Goal: Use online tool/utility: Utilize a website feature to perform a specific function

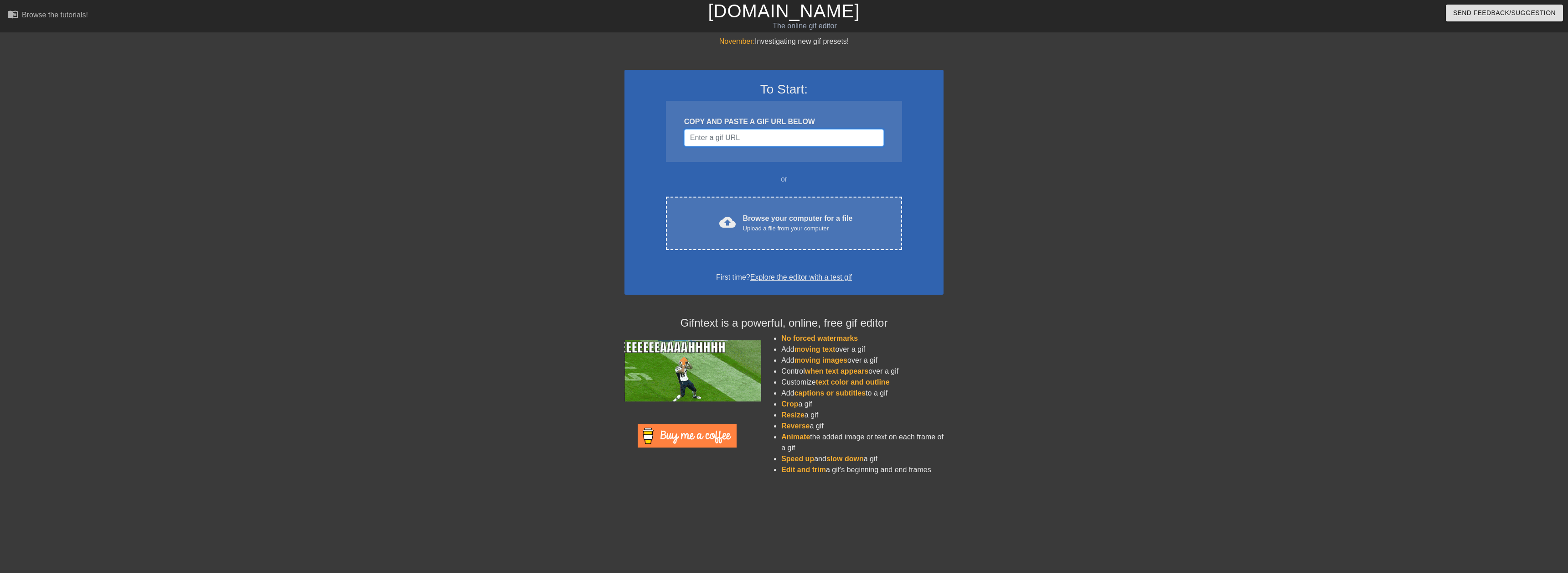
click at [780, 137] on input "Username" at bounding box center [784, 137] width 199 height 17
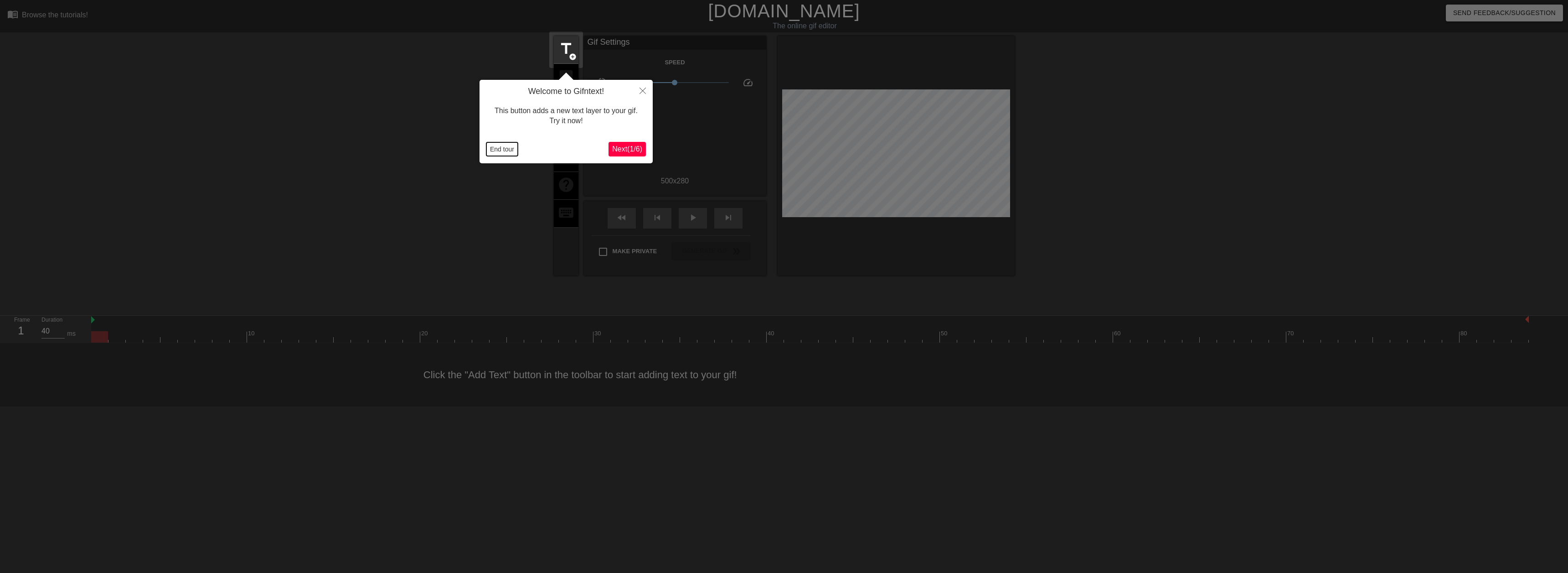
click at [502, 151] on button "End tour" at bounding box center [502, 149] width 32 height 14
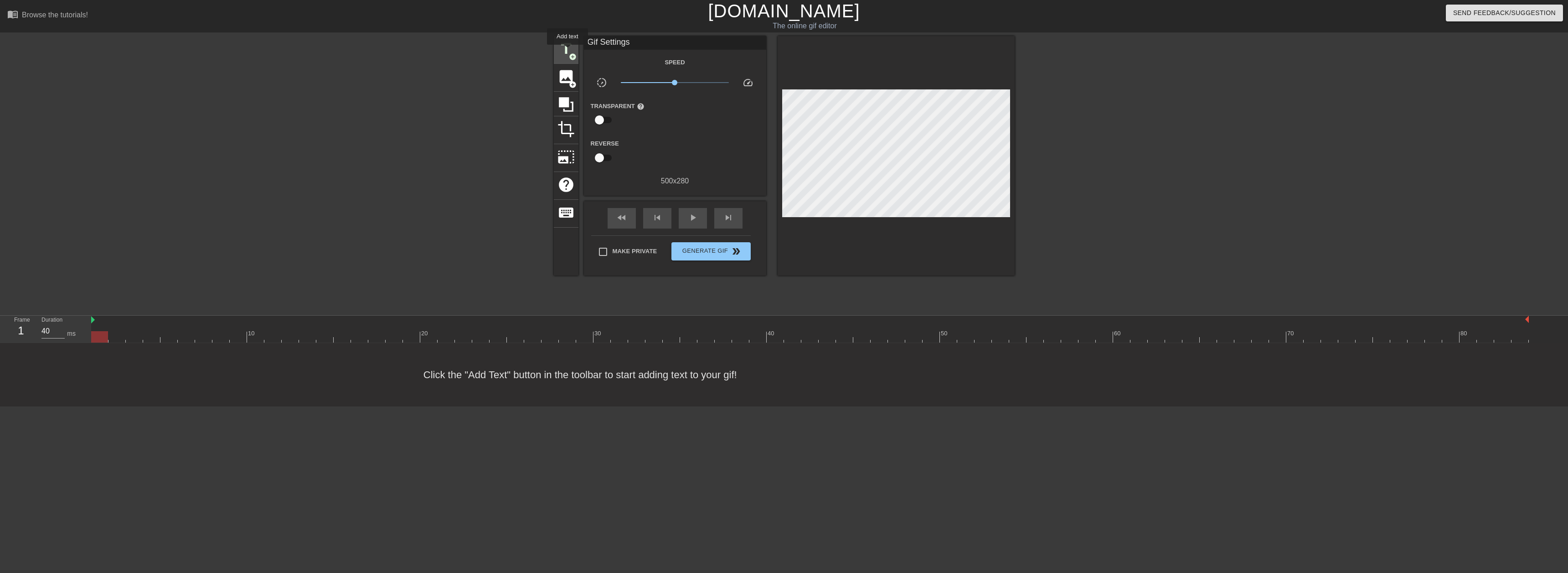
click at [568, 52] on span "title" at bounding box center [566, 48] width 17 height 17
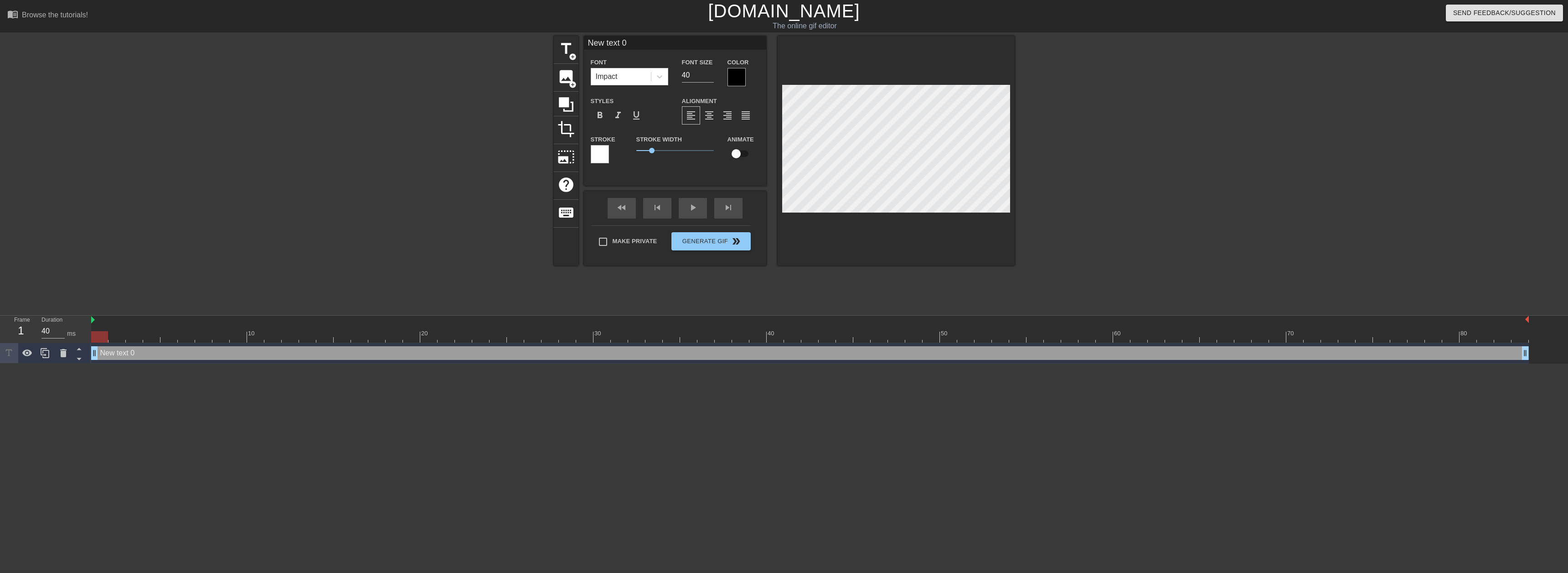
click at [631, 33] on div "menu_book Browse the tutorials! Gifntext.com The online gif editor Send Feedbac…" at bounding box center [784, 182] width 1568 height 364
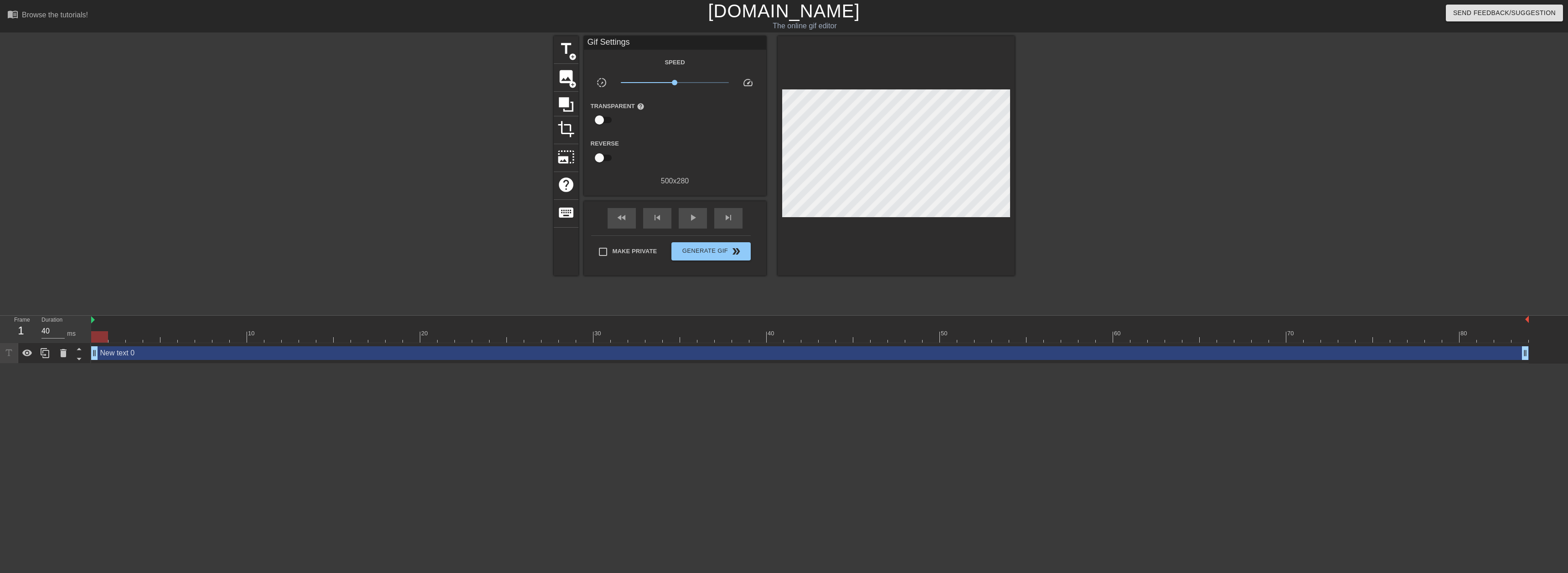
click at [628, 44] on div "Gif Settings" at bounding box center [675, 43] width 182 height 14
click at [146, 350] on div "New text 0 drag_handle drag_handle" at bounding box center [810, 353] width 1438 height 14
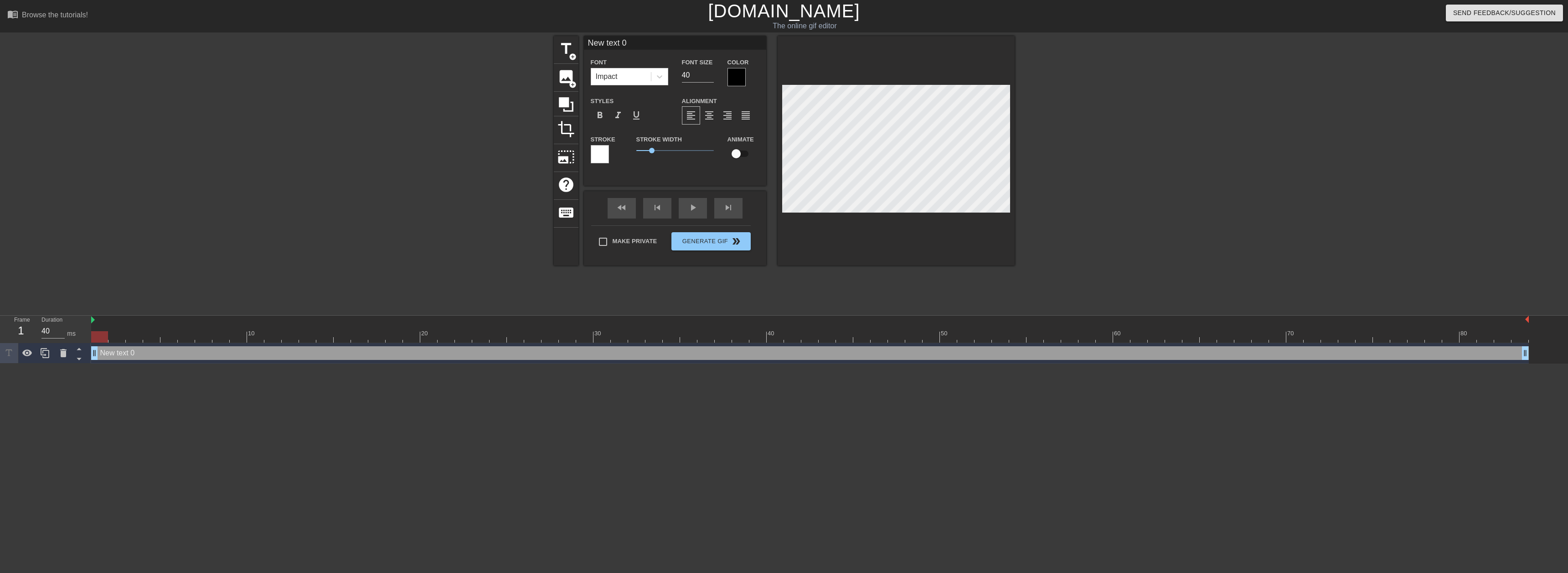
scroll to position [1, 2]
type input "j"
type textarea "j"
type input "jo"
type textarea "jo"
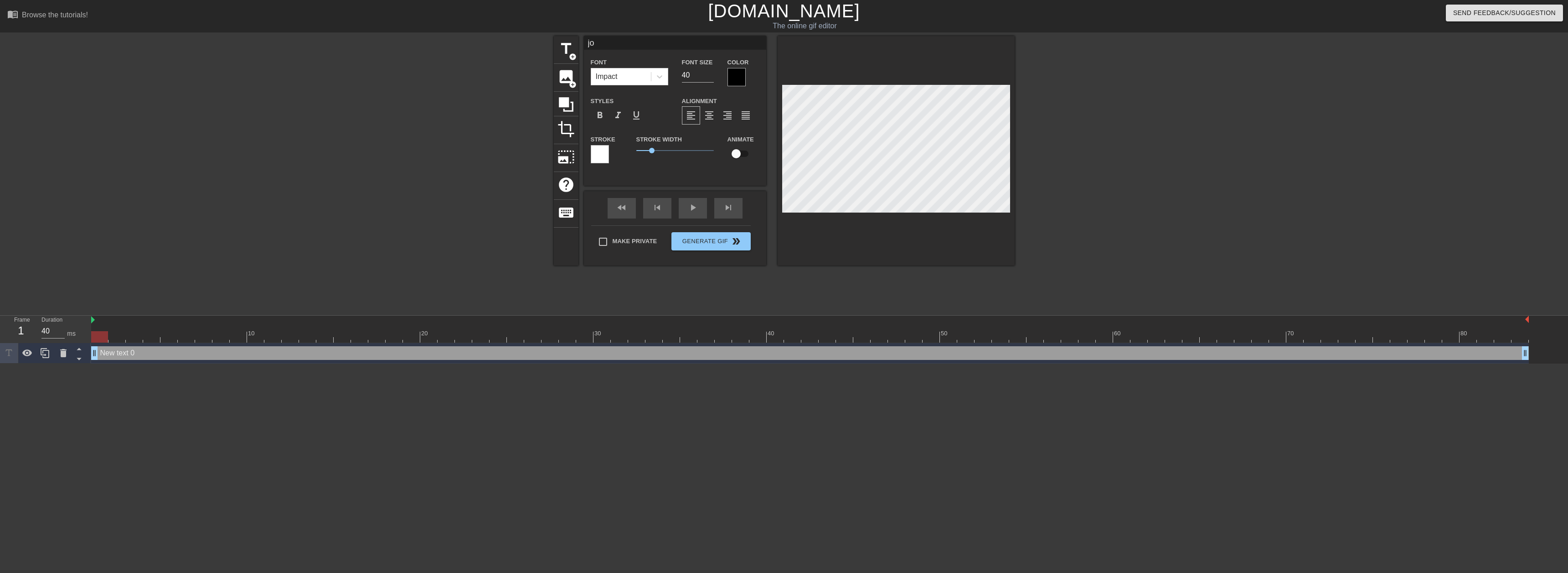
scroll to position [1, 1]
type input "jos"
type textarea "jos"
type input "josh"
type textarea "josh"
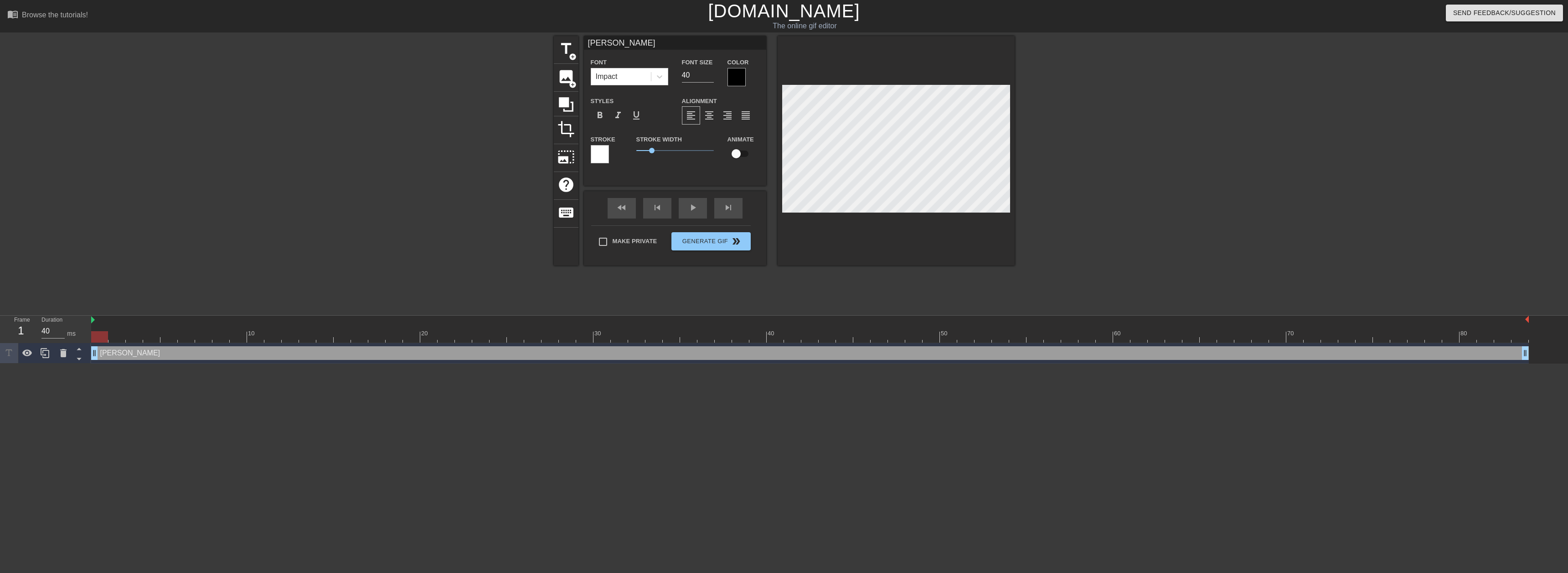
type input "[PERSON_NAME]"
type textarea "[PERSON_NAME]"
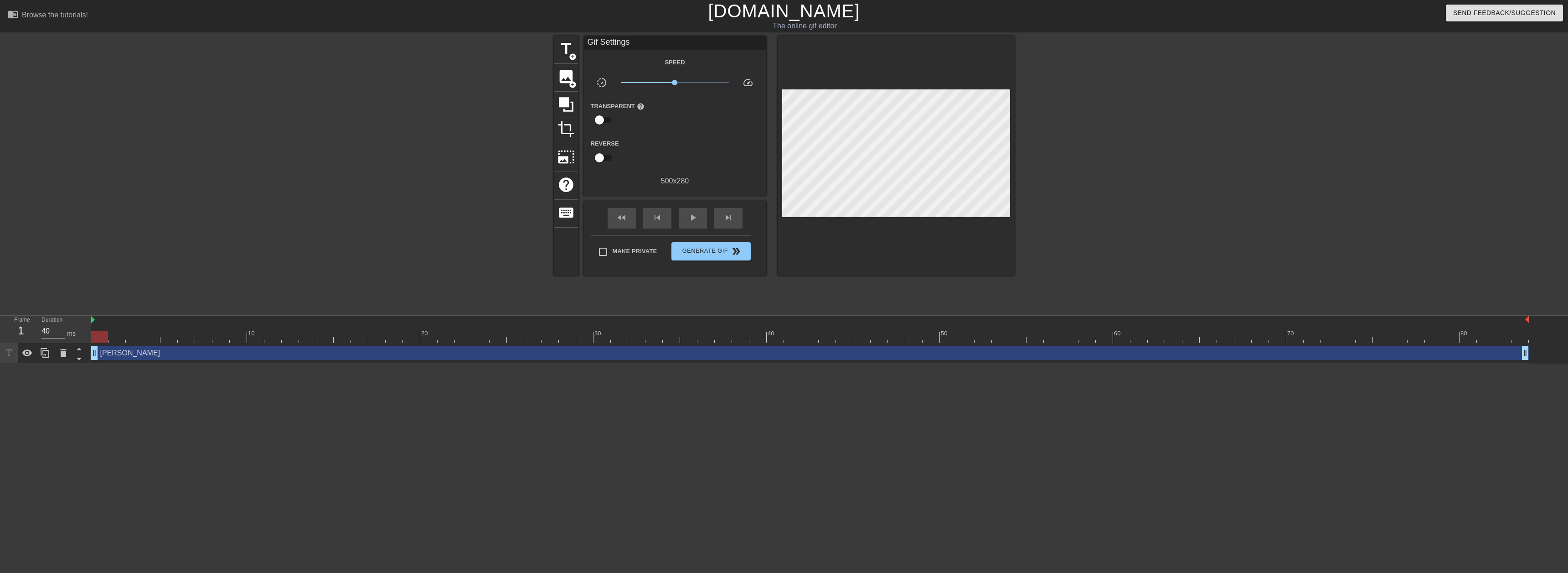
click at [1092, 166] on div at bounding box center [1094, 173] width 137 height 273
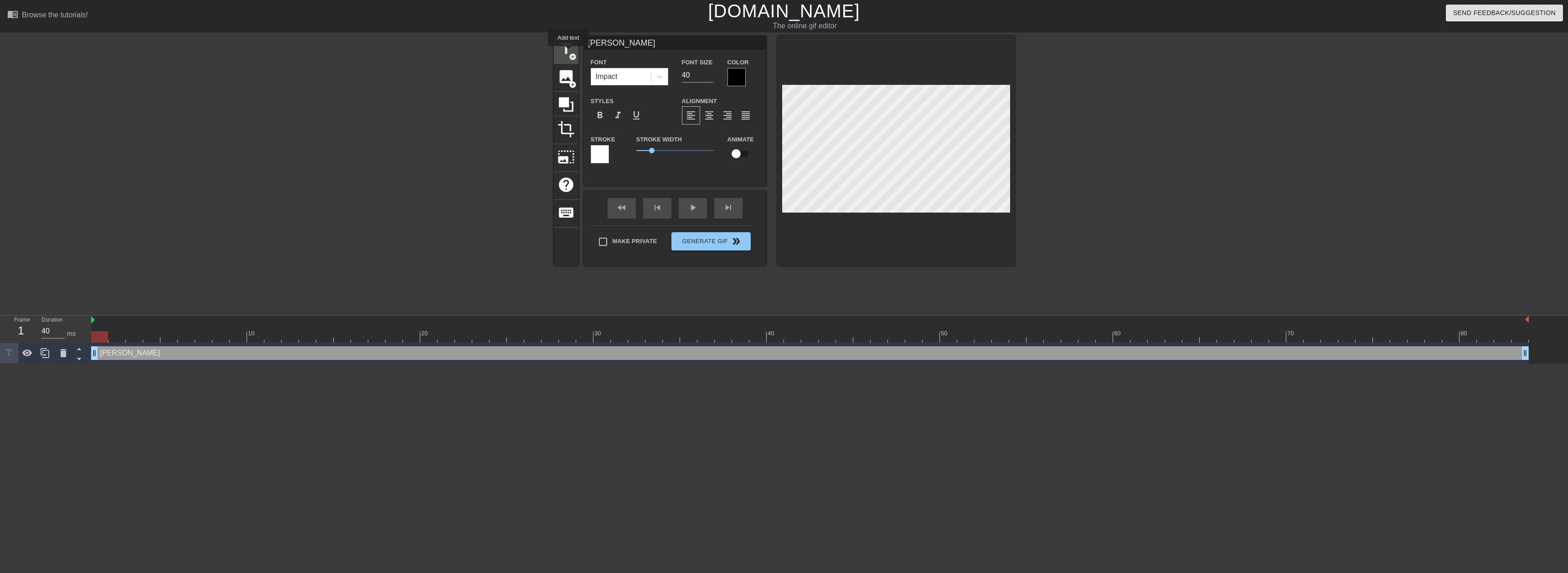
click at [569, 53] on span "add_circle" at bounding box center [573, 57] width 8 height 8
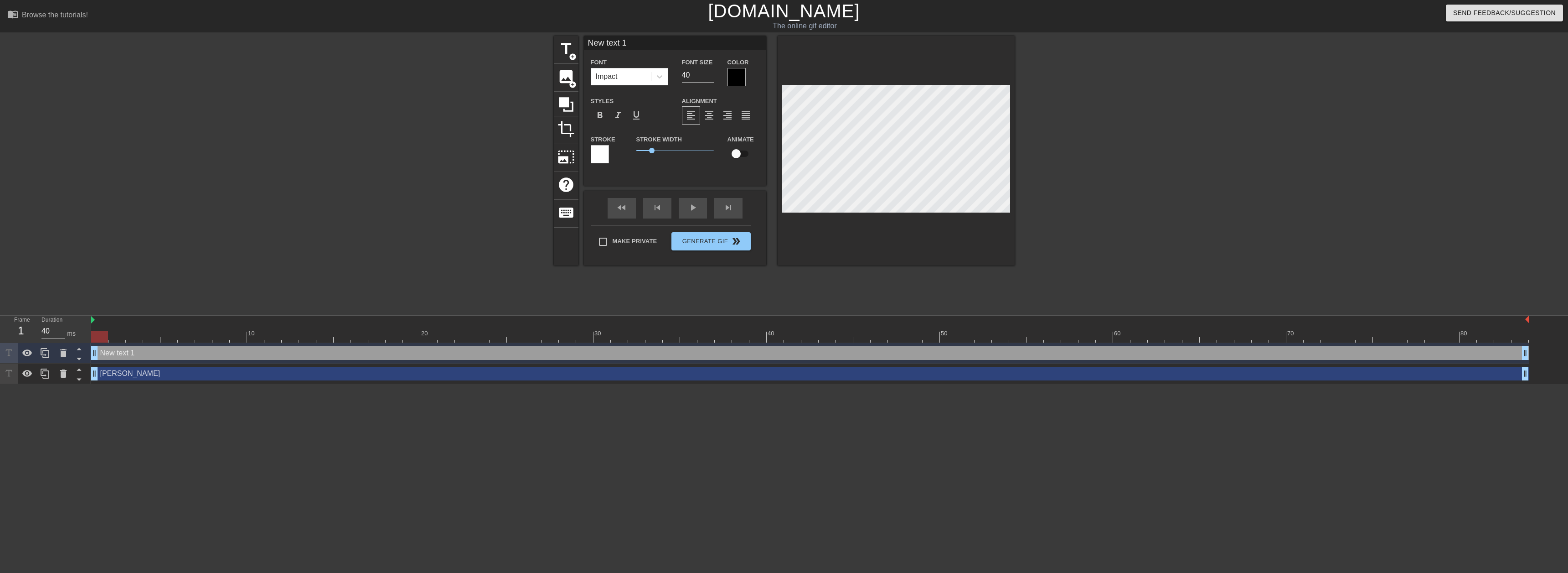
click at [613, 47] on input "New text 1" at bounding box center [675, 43] width 182 height 14
click at [613, 46] on input "New text 1" at bounding box center [675, 43] width 182 height 14
type input "[PERSON_NAME]"
click at [1104, 173] on div at bounding box center [1094, 173] width 137 height 273
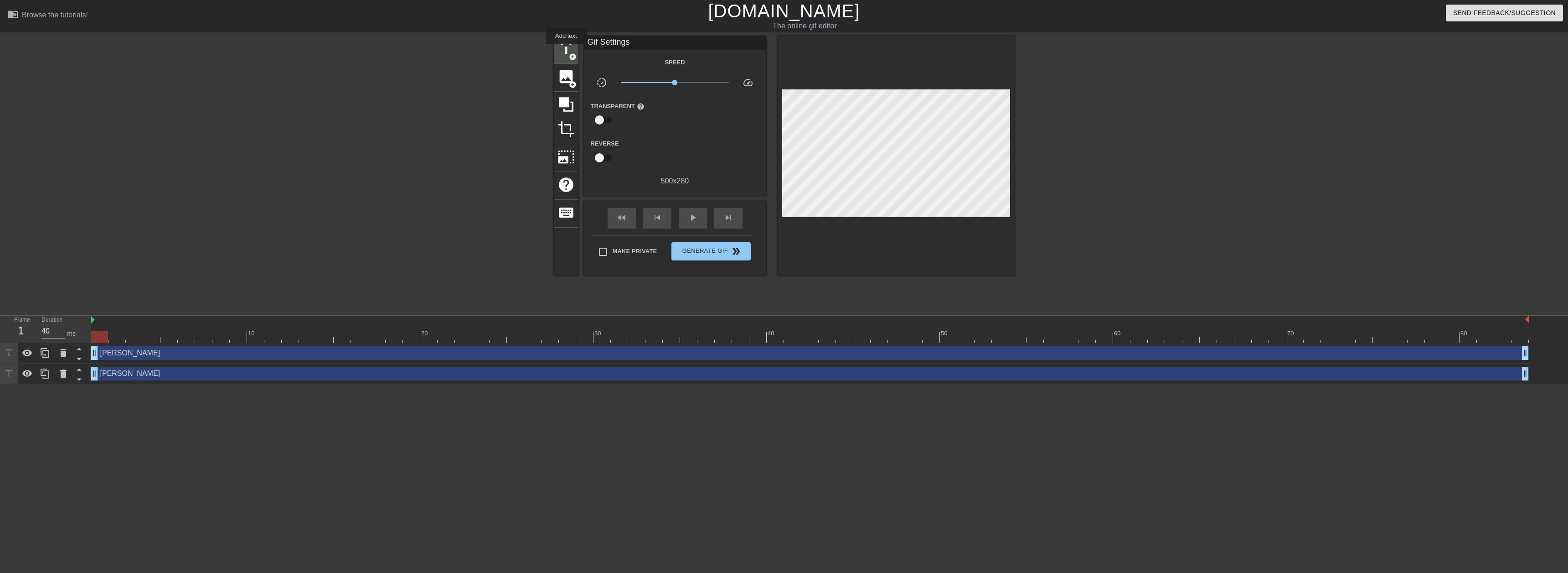
click at [566, 50] on span "title" at bounding box center [566, 48] width 17 height 17
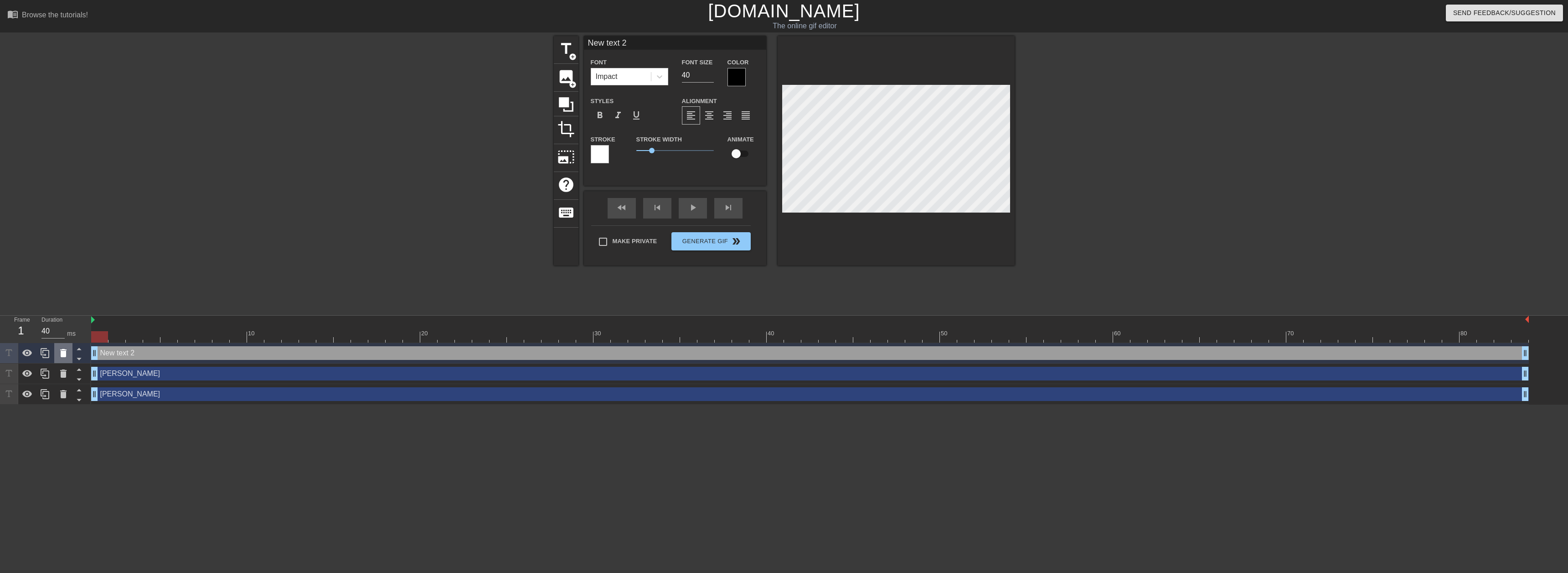
click at [69, 358] on div at bounding box center [63, 353] width 18 height 20
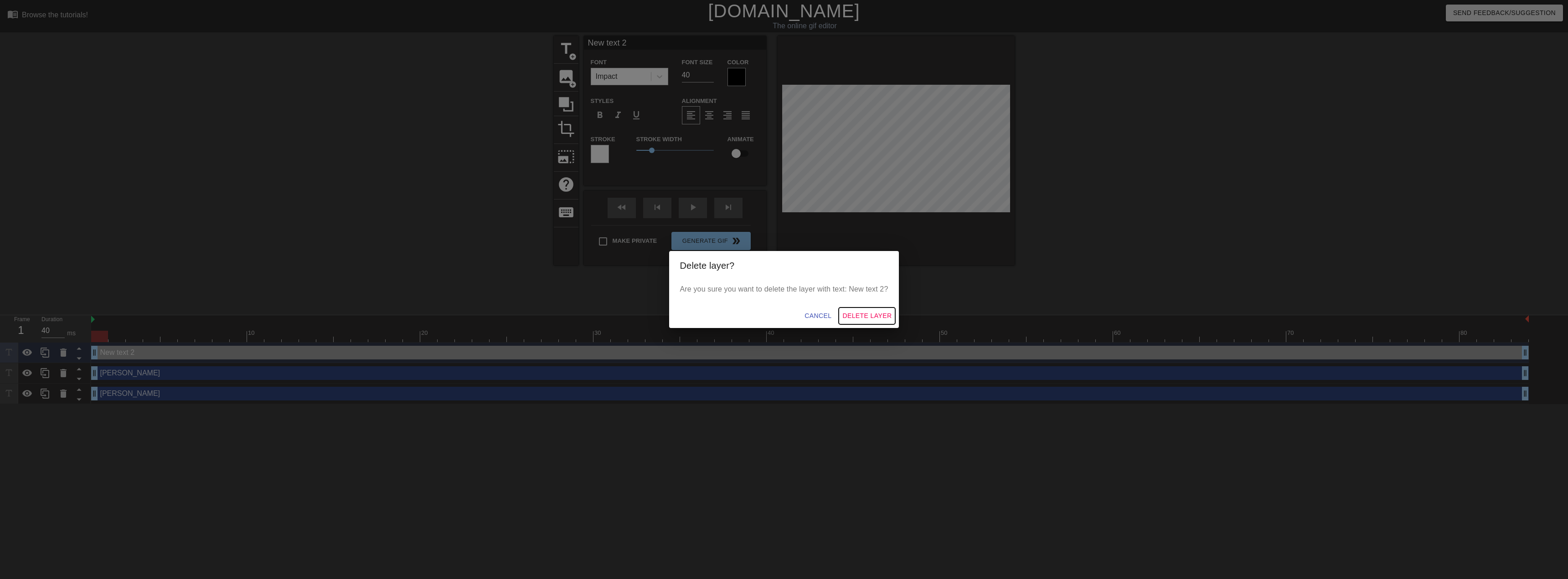
click at [864, 316] on span "Delete Layer" at bounding box center [866, 316] width 49 height 12
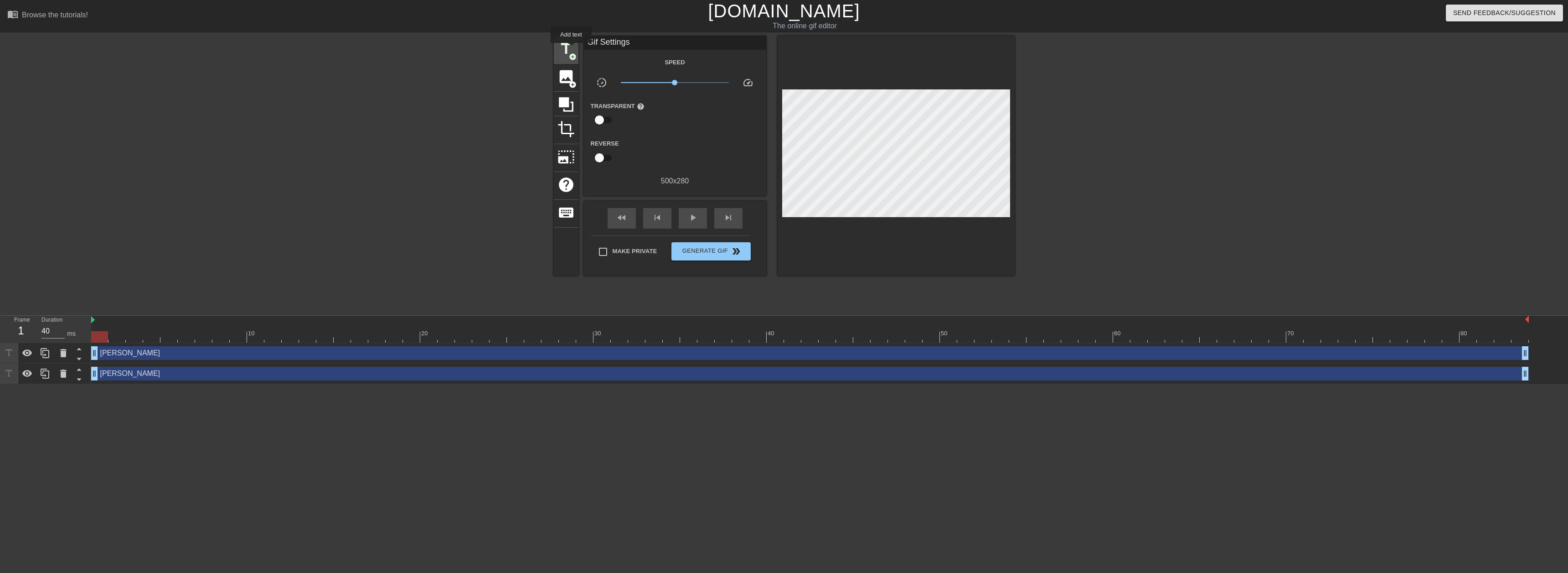
click at [571, 49] on span "title" at bounding box center [566, 48] width 17 height 17
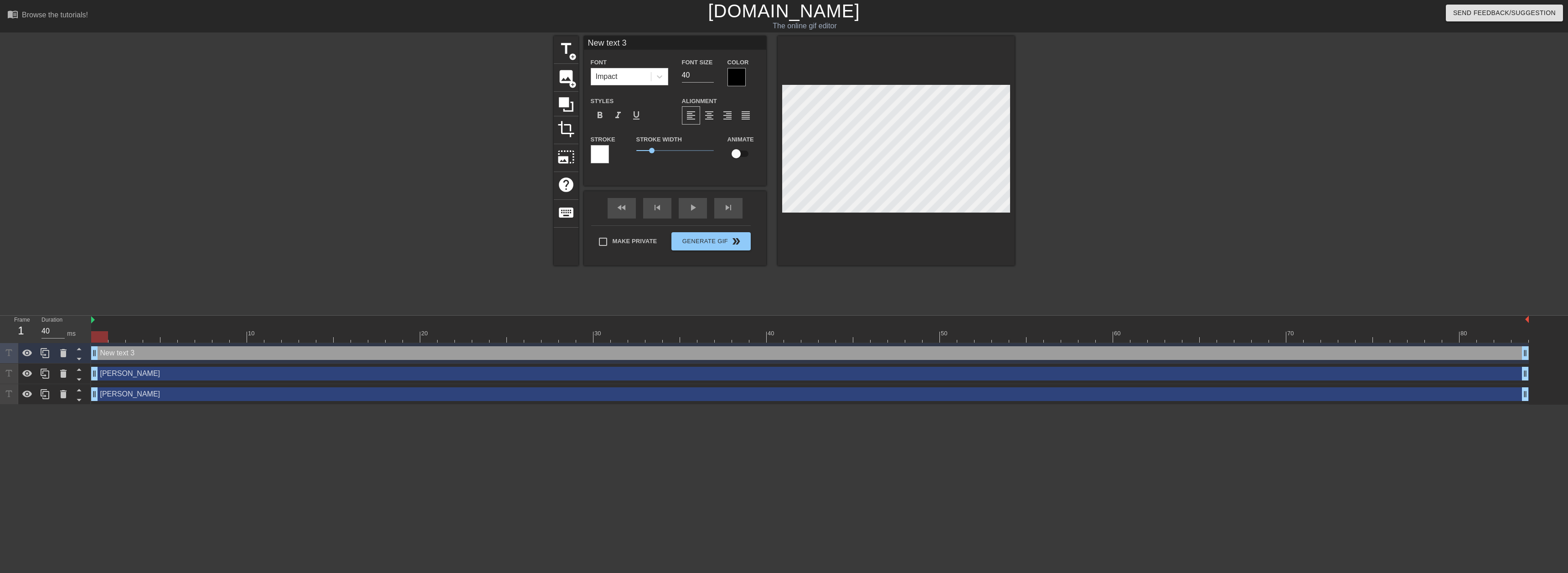
click at [623, 37] on input "New text 3" at bounding box center [675, 43] width 182 height 14
click at [623, 37] on input "sisense" at bounding box center [675, 43] width 182 height 14
type input "sisense"
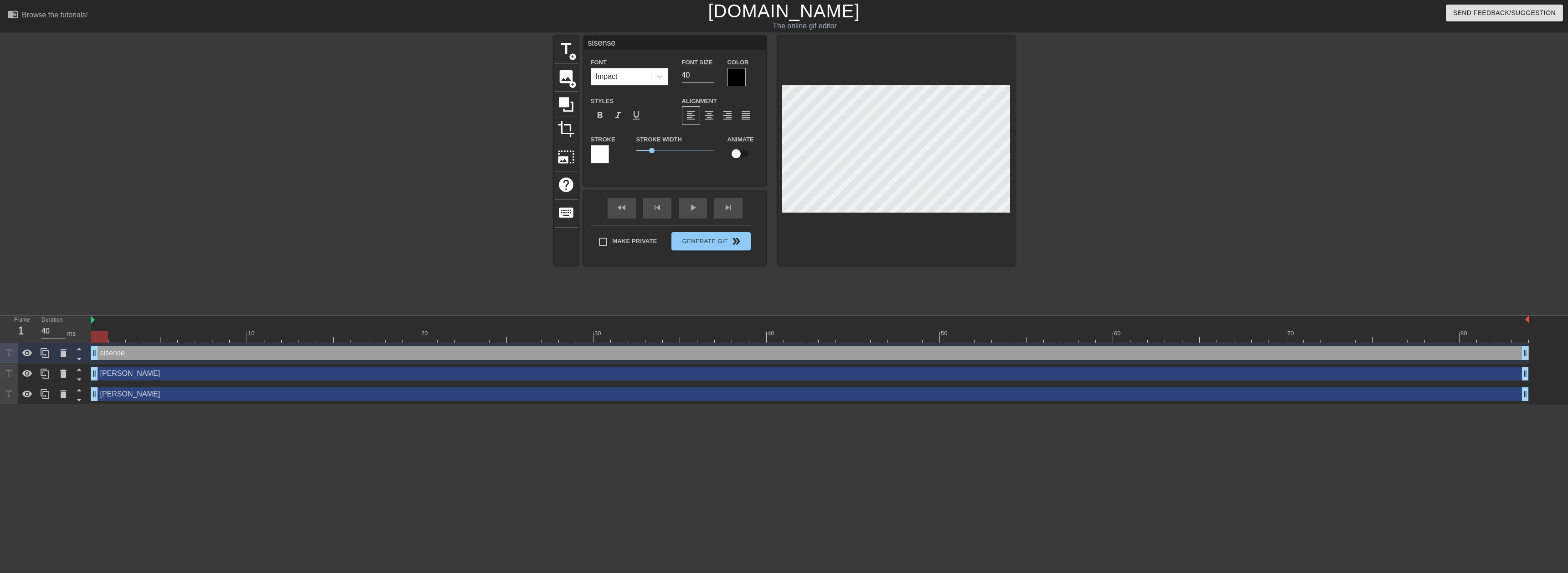
type textarea "sisense"
type input "sisenseU"
type textarea "sisense U"
type input "sisenseUR"
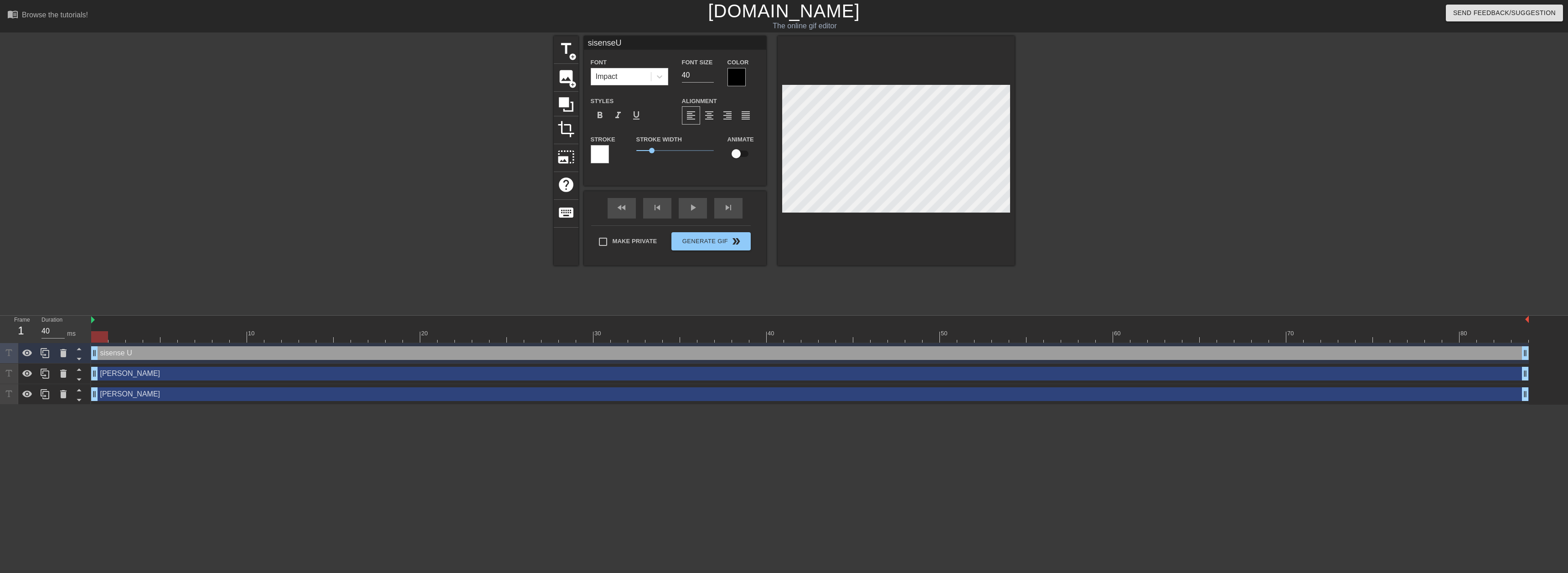
type textarea "sisense UR"
type input "sisenseURL"
type textarea "sisense URL"
click at [711, 116] on span "format_align_center" at bounding box center [709, 115] width 11 height 11
type input "sisenseURL"
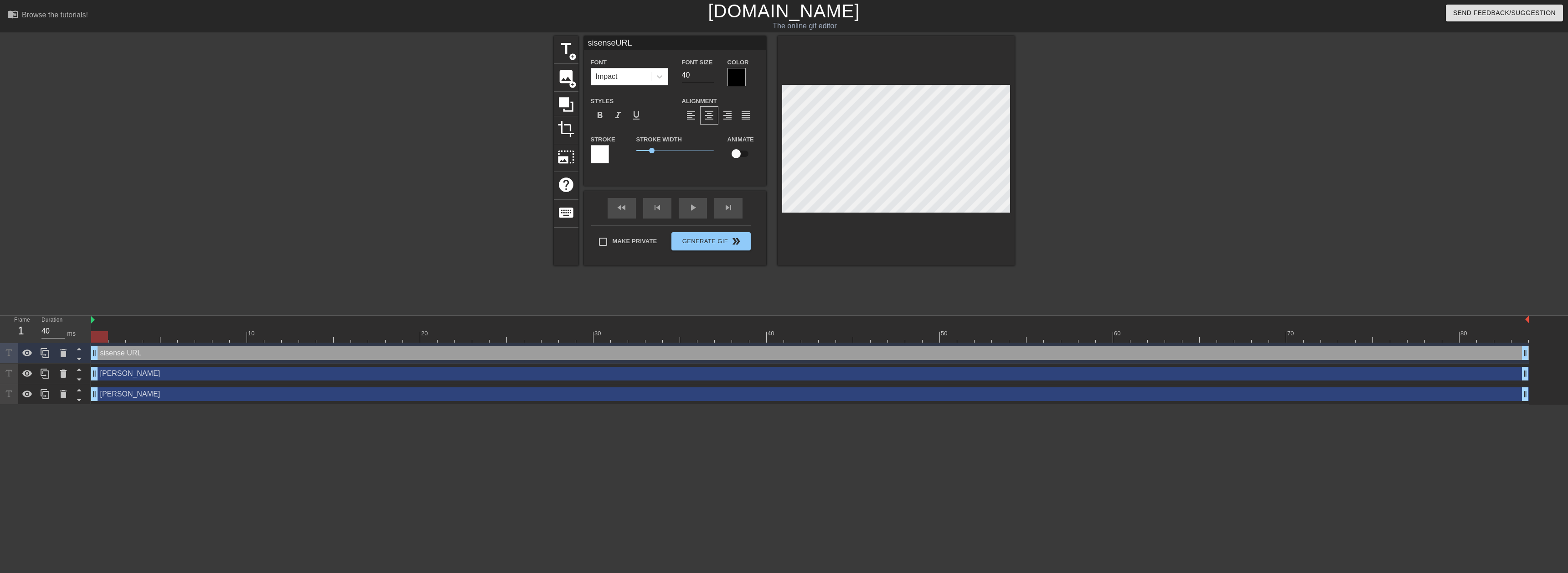
type input "39"
type input "sisenseURL"
type input "38"
type input "sisenseURL"
type input "37"
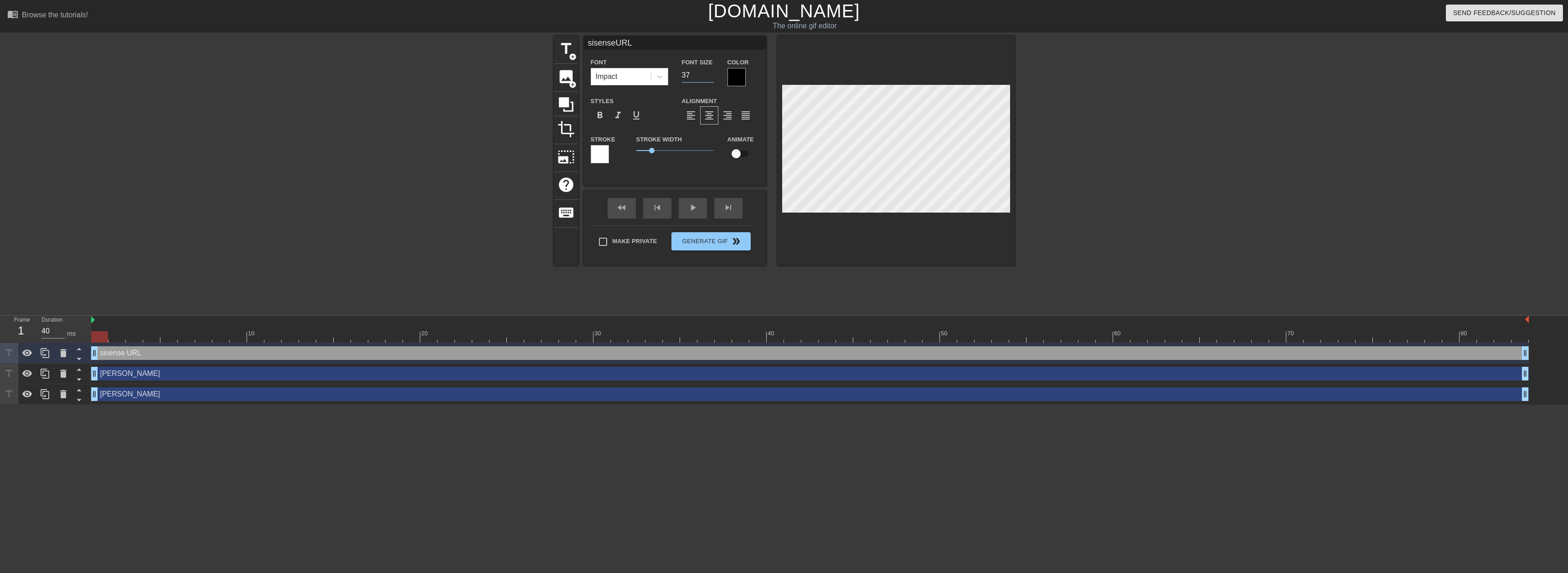
type input "sisenseURL"
type input "36"
type input "sisenseURL"
type input "35"
type input "sisenseURL"
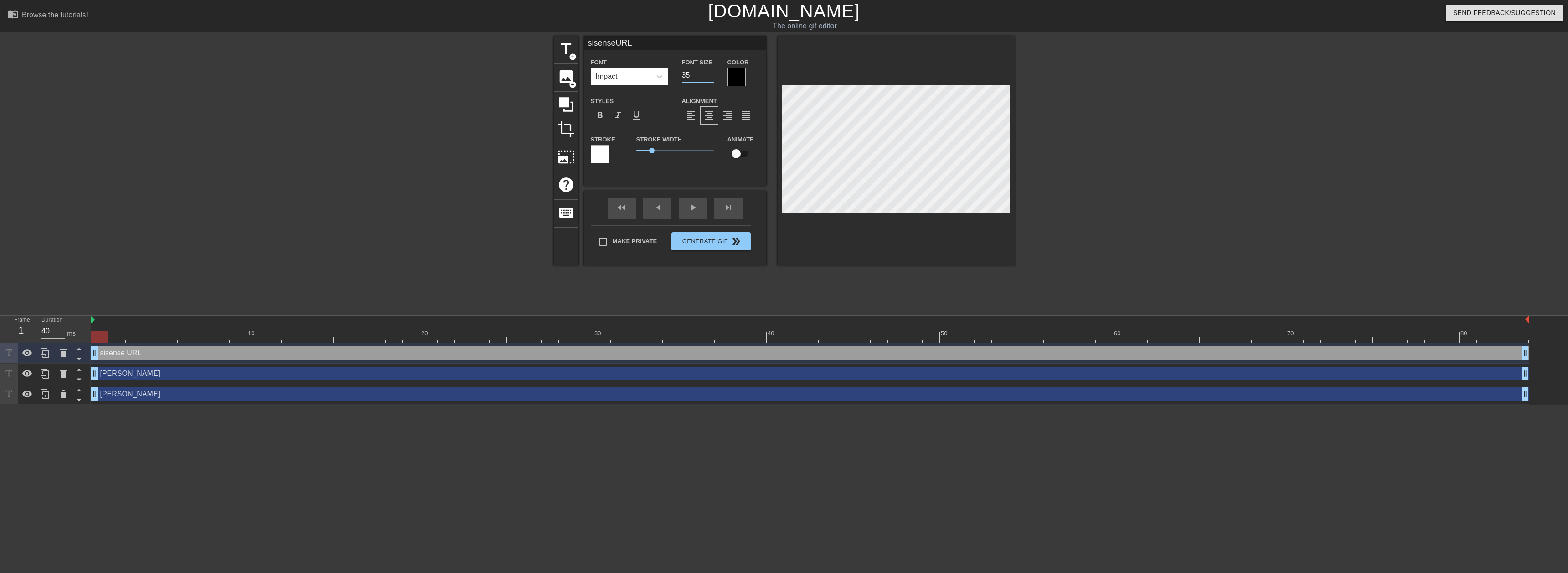
type input "34"
type input "sisenseURL"
type input "33"
type input "sisenseURL"
type input "32"
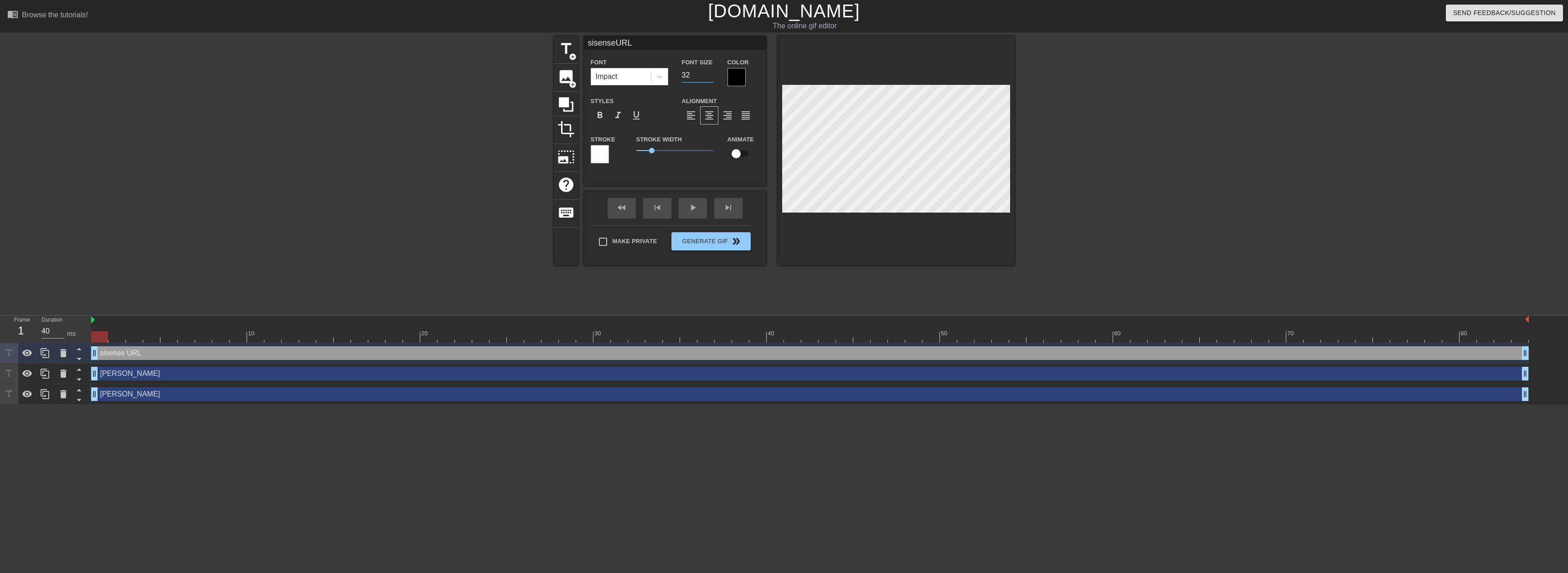
type input "sisenseURL"
type input "31"
type input "sisenseURL"
type input "30"
type input "sisenseURL"
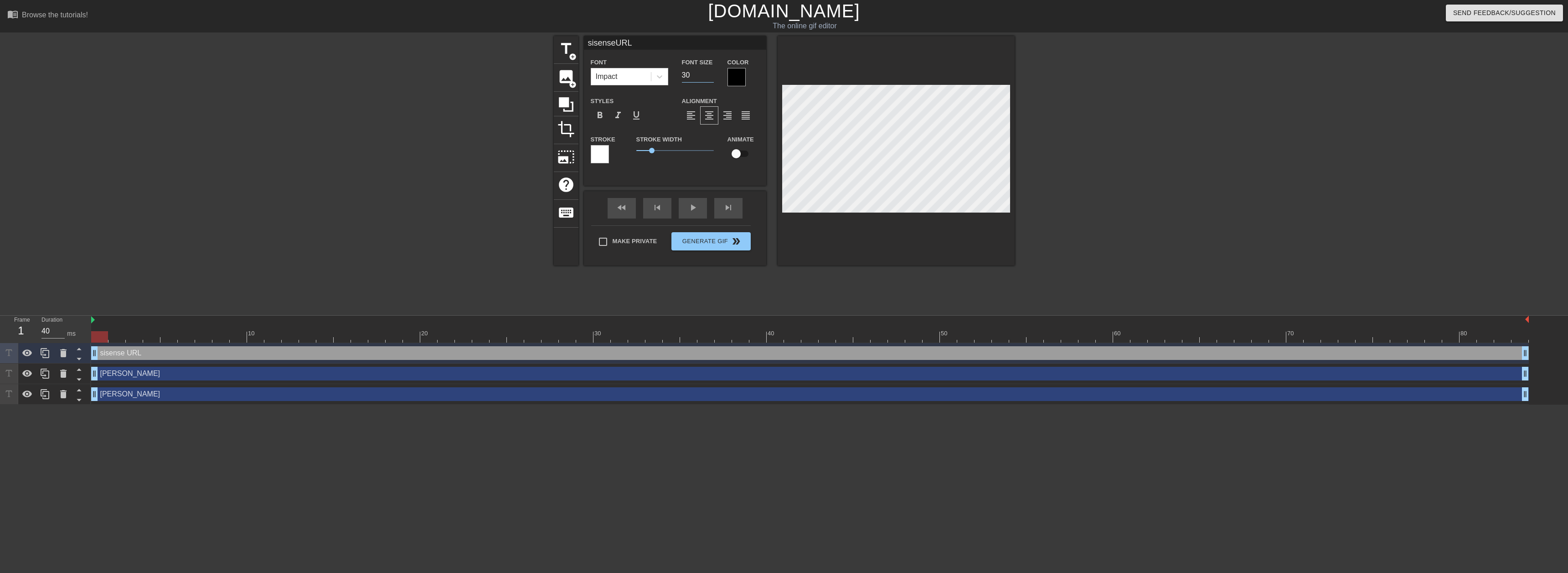
type input "29"
type input "sisenseURL"
type input "28"
type input "sisenseURL"
type input "27"
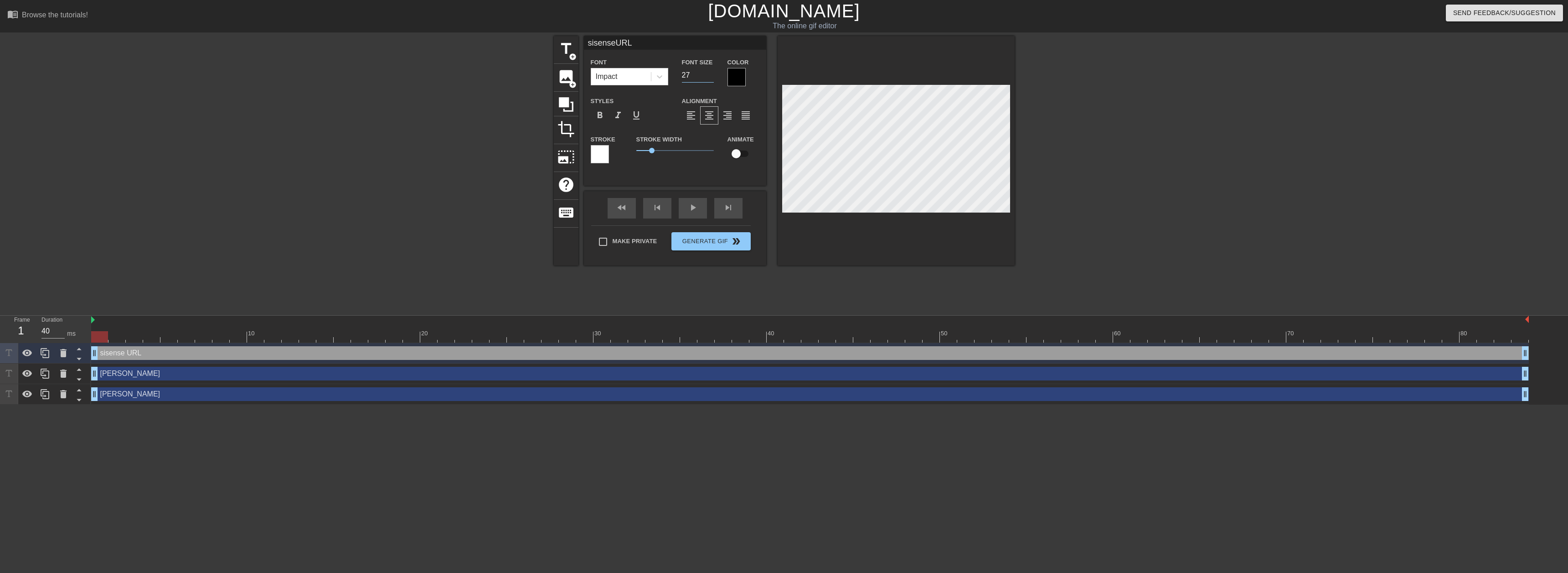
type input "sisenseURL"
type input "26"
type input "sisenseURL"
type input "25"
type input "sisenseURL"
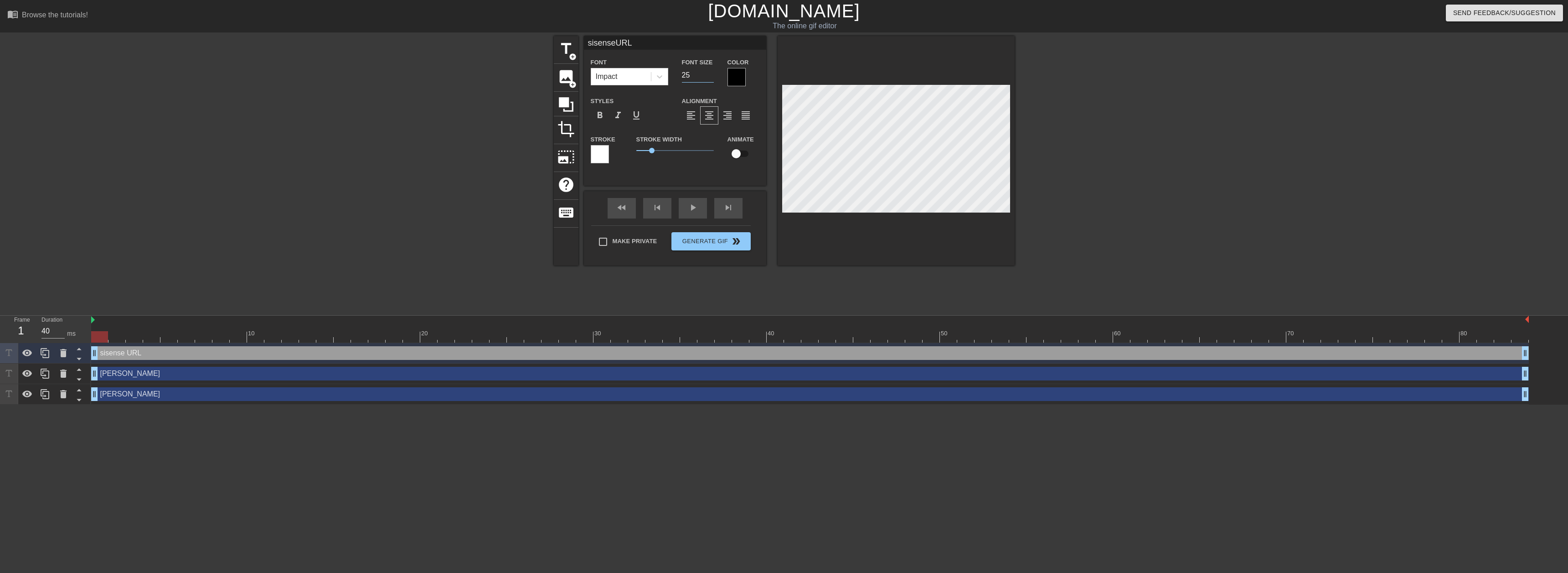
type input "24"
type input "sisenseURL"
type input "23"
type input "sisenseURL"
type input "22"
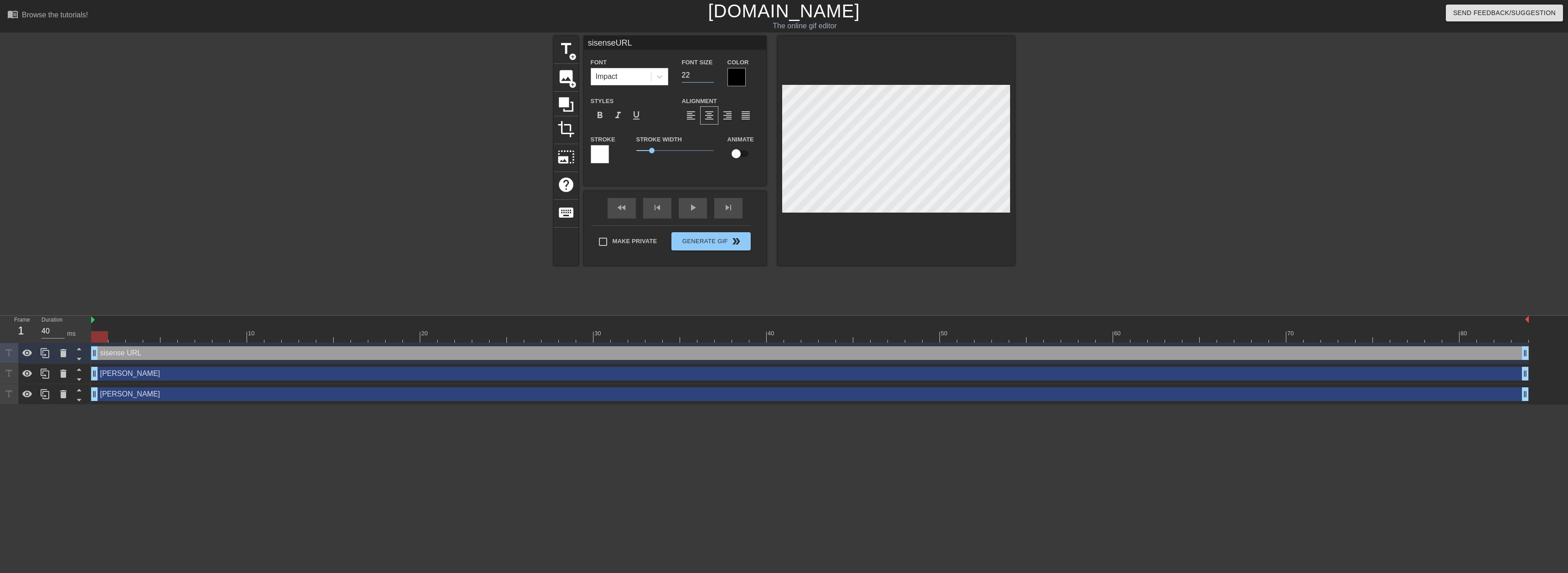
type input "sisenseURL"
type input "21"
type input "sisenseURL"
type input "20"
type input "sisenseURL"
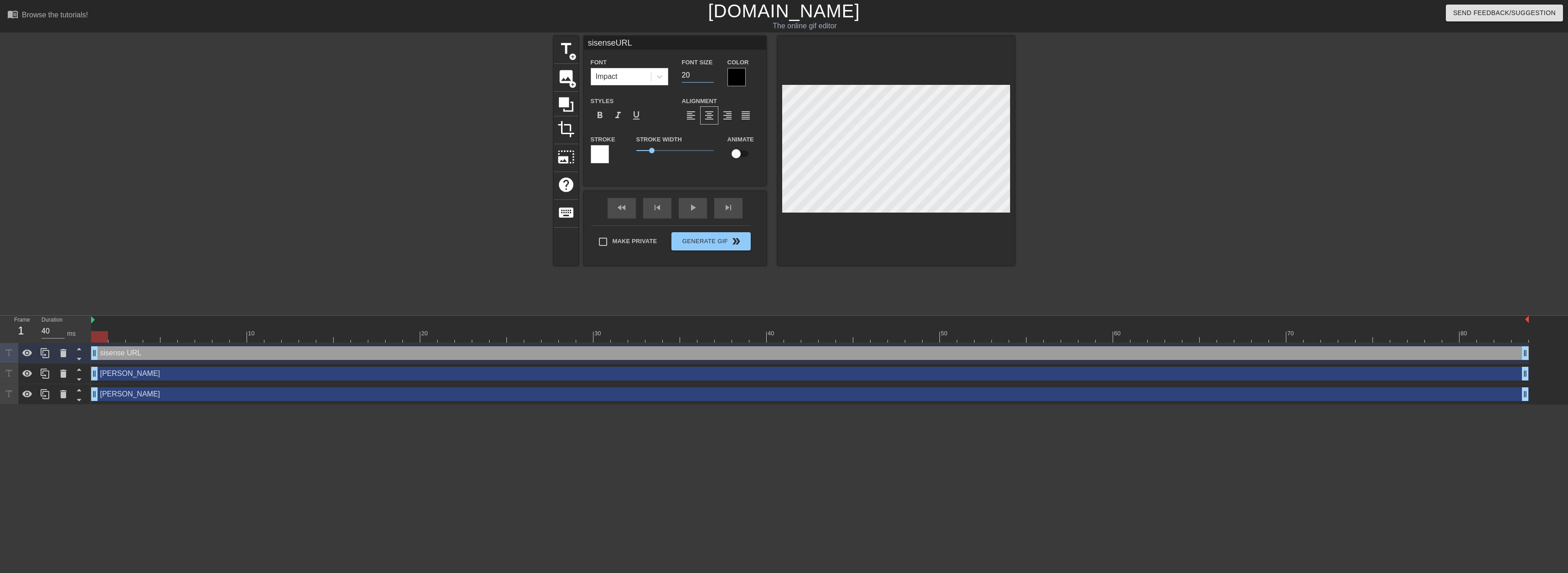
type input "19"
type input "sisenseURL"
type input "18"
type input "sisenseURL"
type input "17"
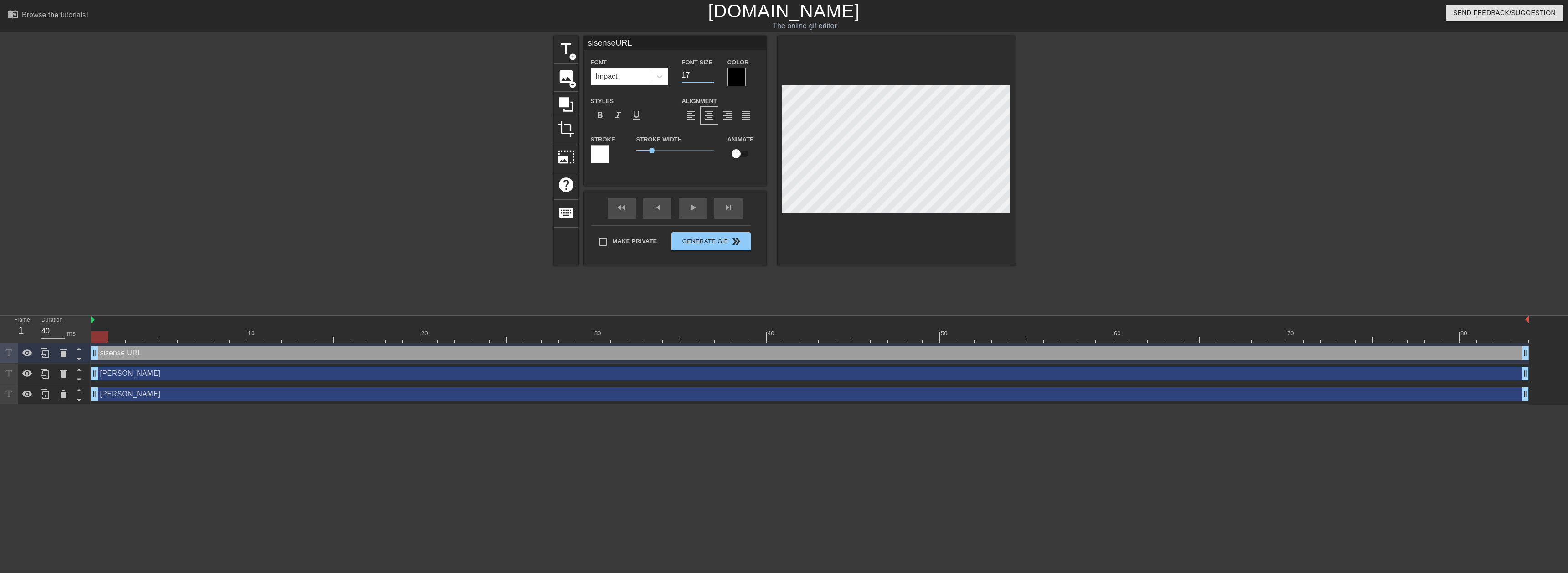
type input "sisenseURL"
type input "16"
click at [711, 77] on input "16" at bounding box center [697, 75] width 32 height 14
type input "sisenseURL"
type input "17"
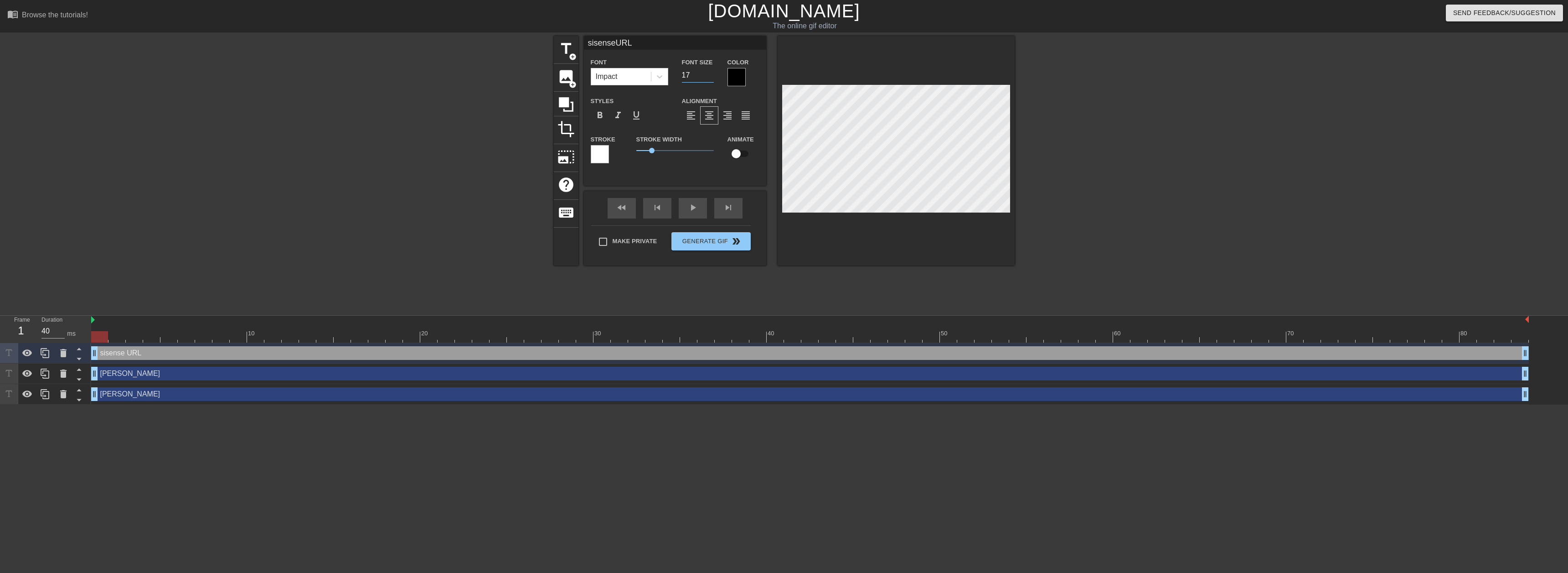
click at [711, 73] on input "17" at bounding box center [697, 75] width 32 height 14
type input "sisenseURL"
type input "18"
click at [711, 73] on input "18" at bounding box center [697, 75] width 32 height 14
type input "sisenseURL"
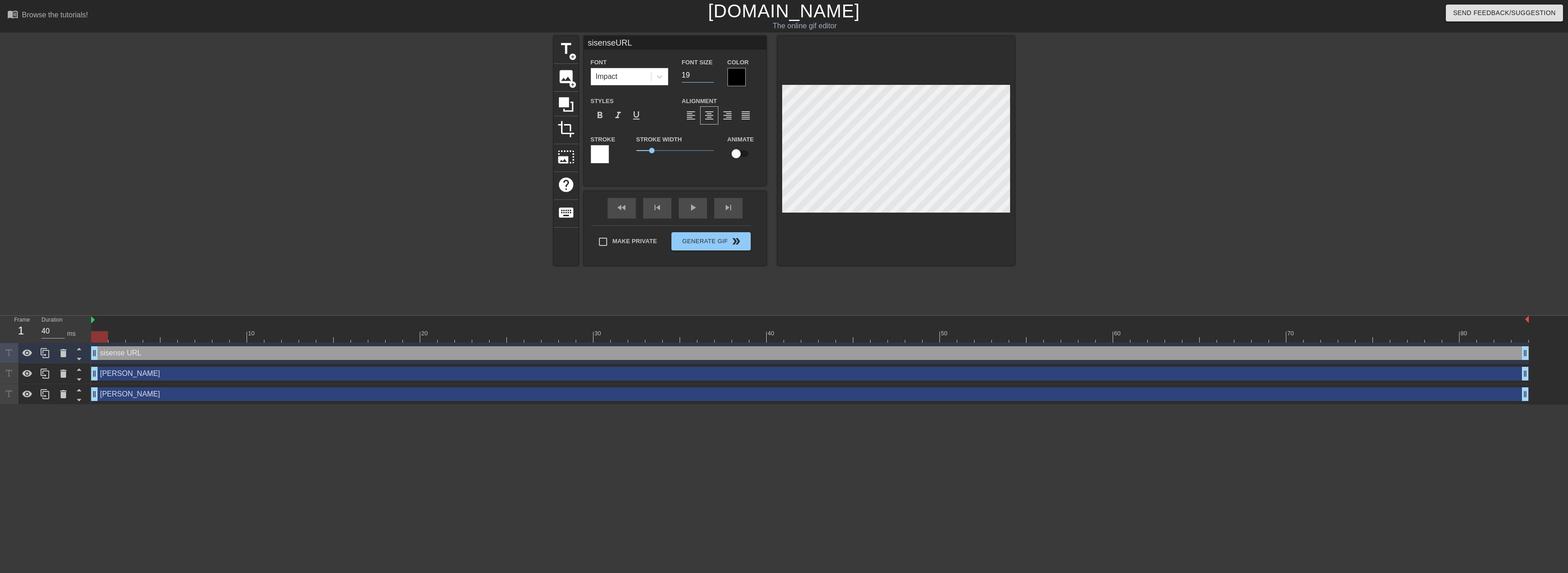
type input "19"
click at [711, 73] on input "19" at bounding box center [697, 75] width 32 height 14
type input "sisenseURL"
type input "20"
click at [711, 73] on input "20" at bounding box center [697, 75] width 32 height 14
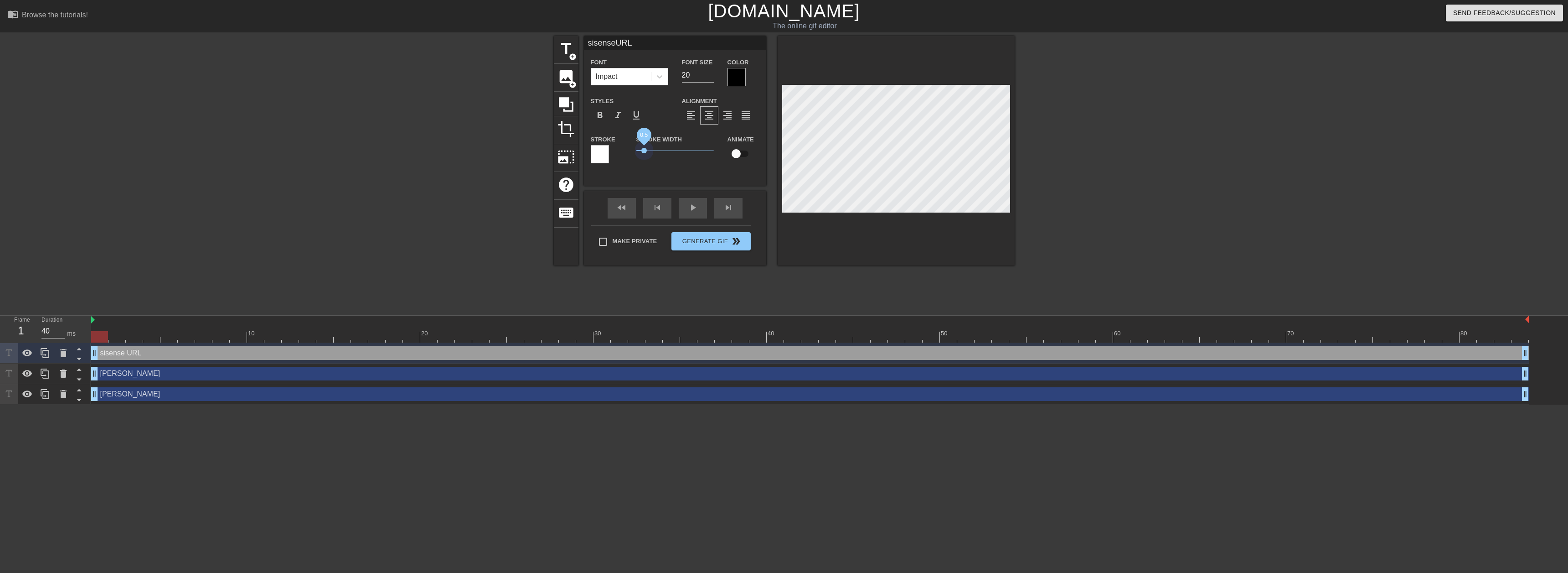
type input "sisenseURL"
click at [643, 154] on span "0.45" at bounding box center [675, 150] width 77 height 11
click at [740, 154] on input "checkbox" at bounding box center [735, 153] width 52 height 17
checkbox input "true"
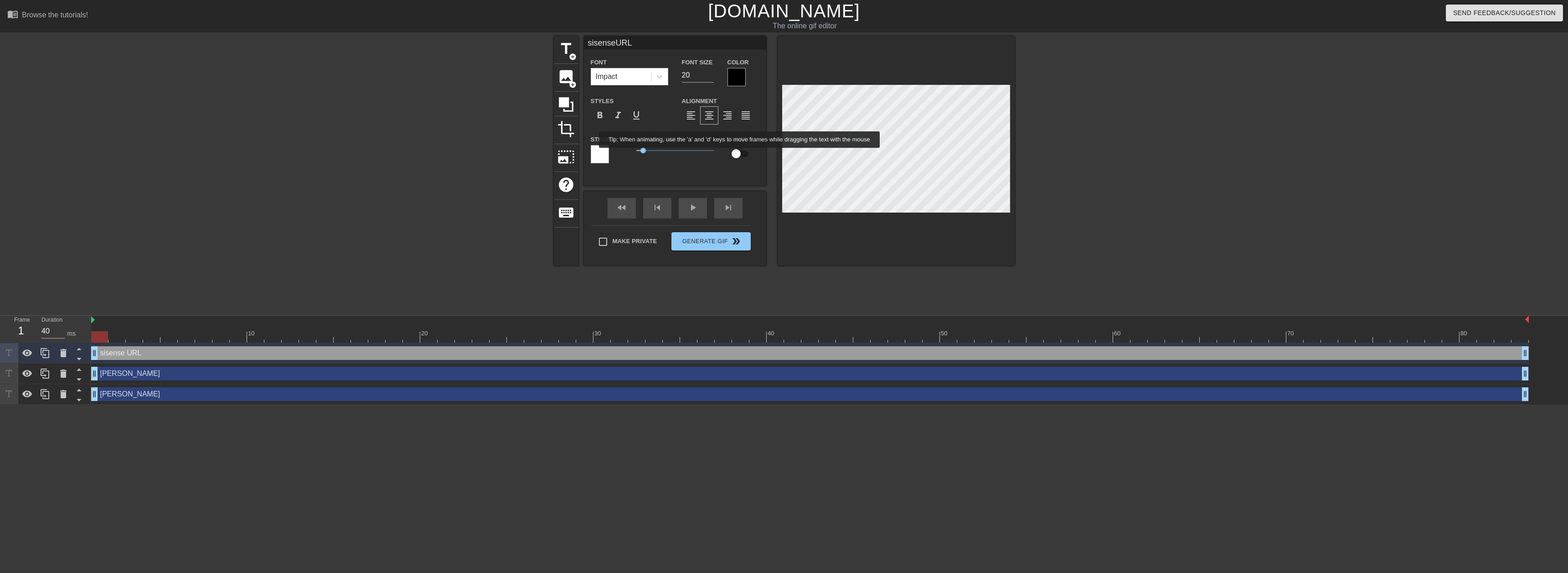
type input "sisenseURL"
click at [1109, 235] on div at bounding box center [1094, 173] width 137 height 273
click at [874, 282] on div "title add_circle image add_circle crop photo_size_select_large help keyboard si…" at bounding box center [784, 173] width 461 height 273
click at [690, 207] on div "play_arrow" at bounding box center [693, 208] width 28 height 21
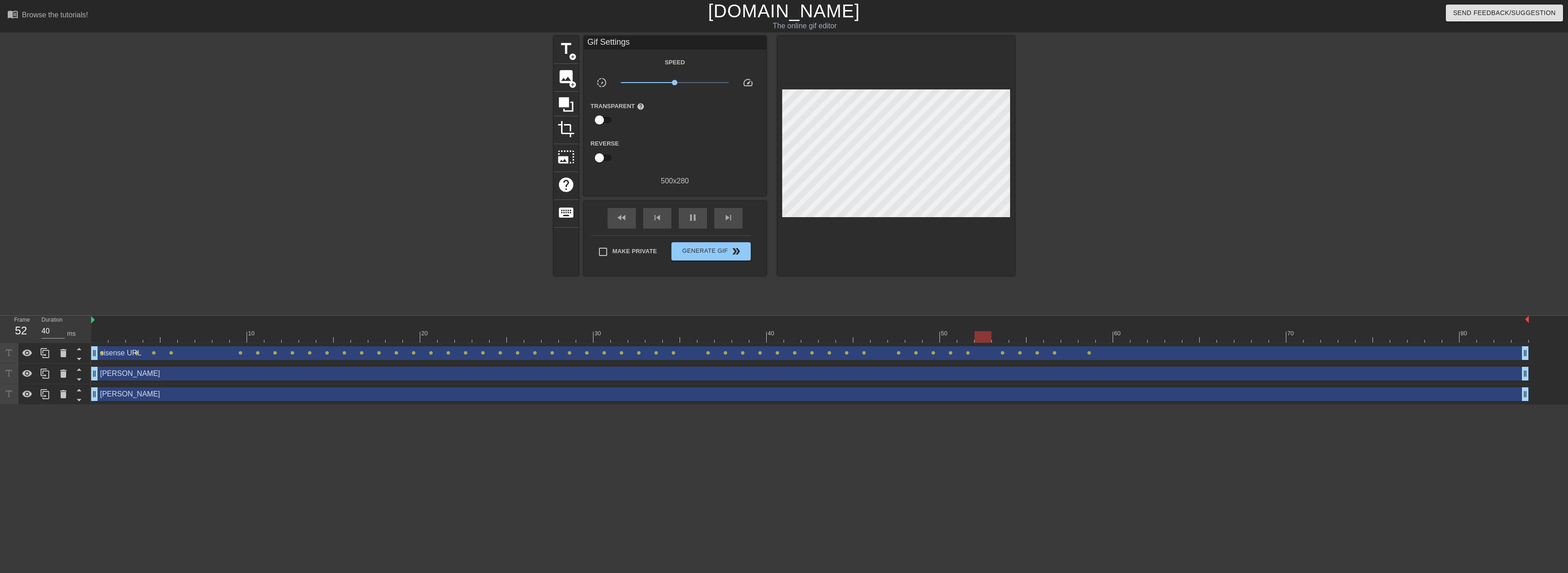
click at [118, 337] on div at bounding box center [810, 337] width 1438 height 12
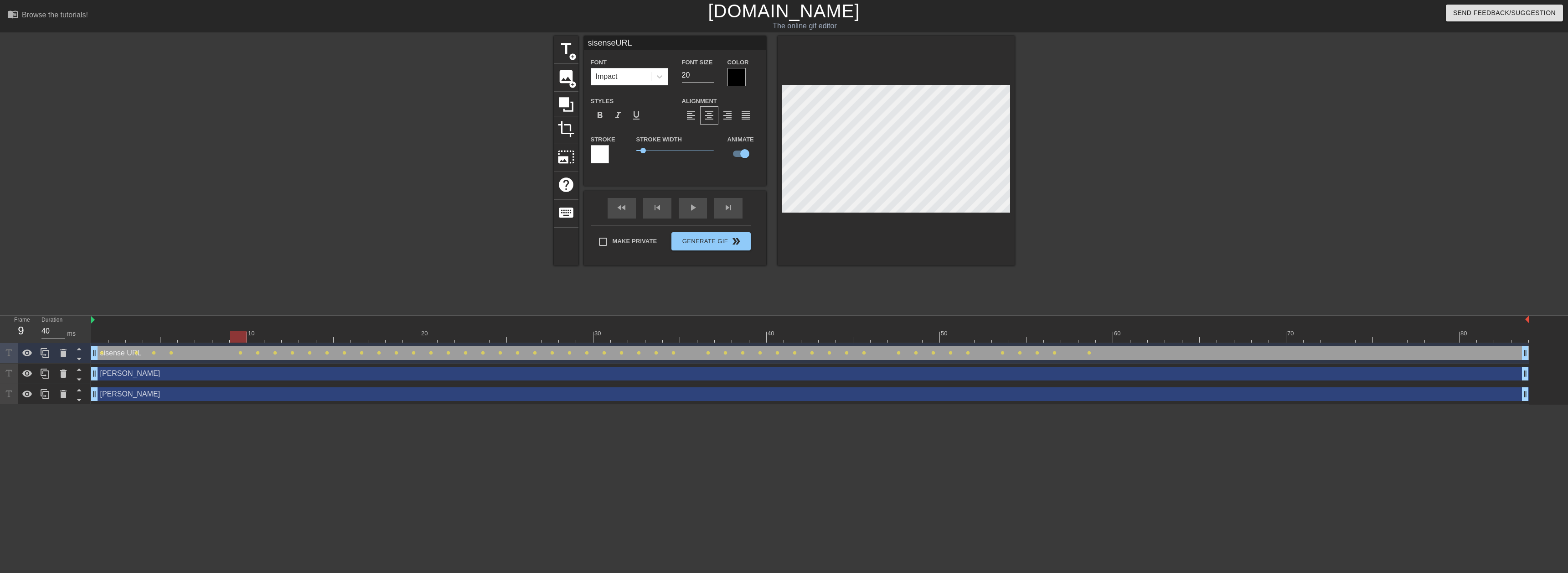
click at [942, 231] on div at bounding box center [896, 150] width 237 height 229
click at [937, 240] on div at bounding box center [896, 150] width 237 height 229
click at [103, 340] on div at bounding box center [810, 337] width 1438 height 12
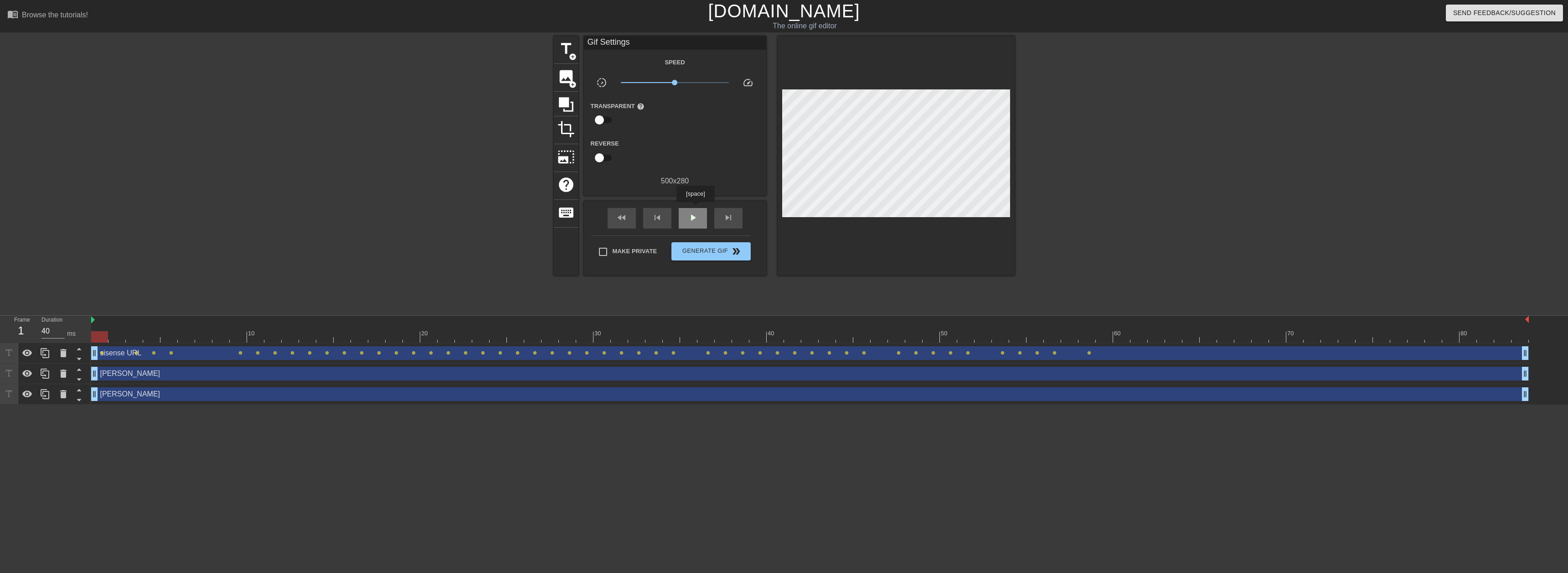
click at [695, 208] on div "play_arrow" at bounding box center [693, 218] width 28 height 21
click at [726, 253] on span "Generate Gif double_arrow" at bounding box center [711, 251] width 72 height 11
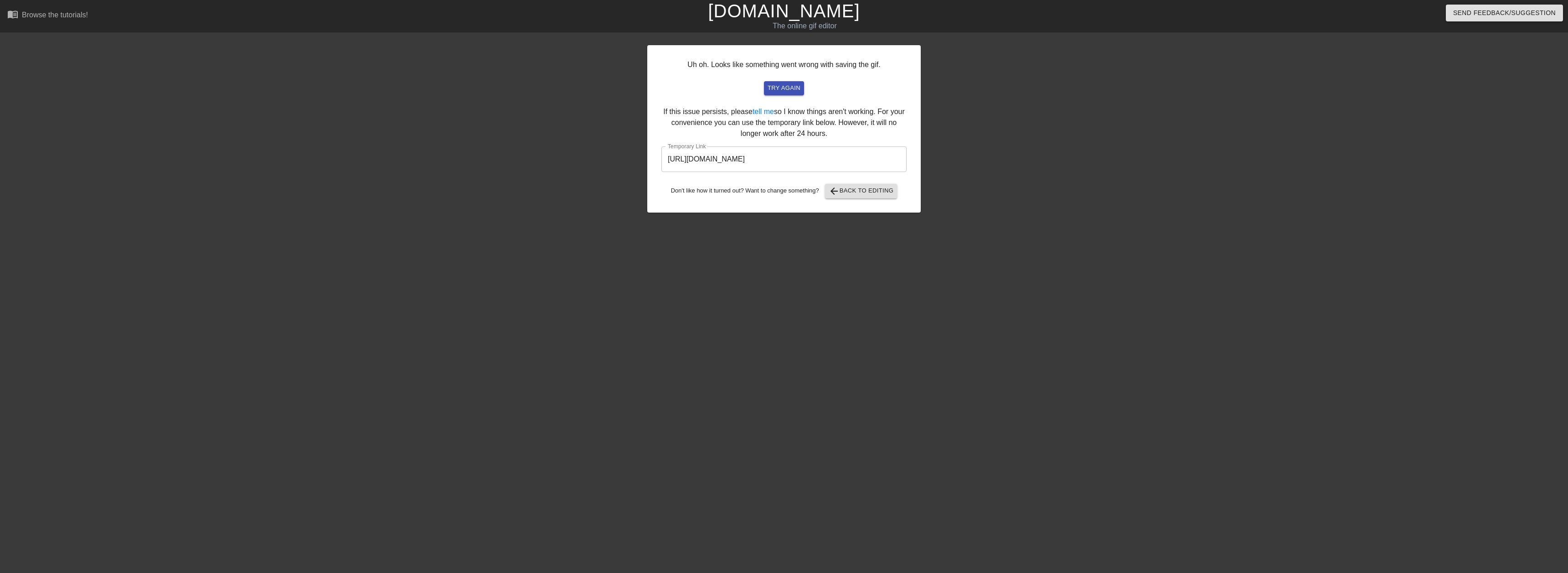
click at [835, 155] on input "https://www.gifntext.com/temp_generations/JHd7JOIb.gif" at bounding box center [784, 159] width 245 height 26
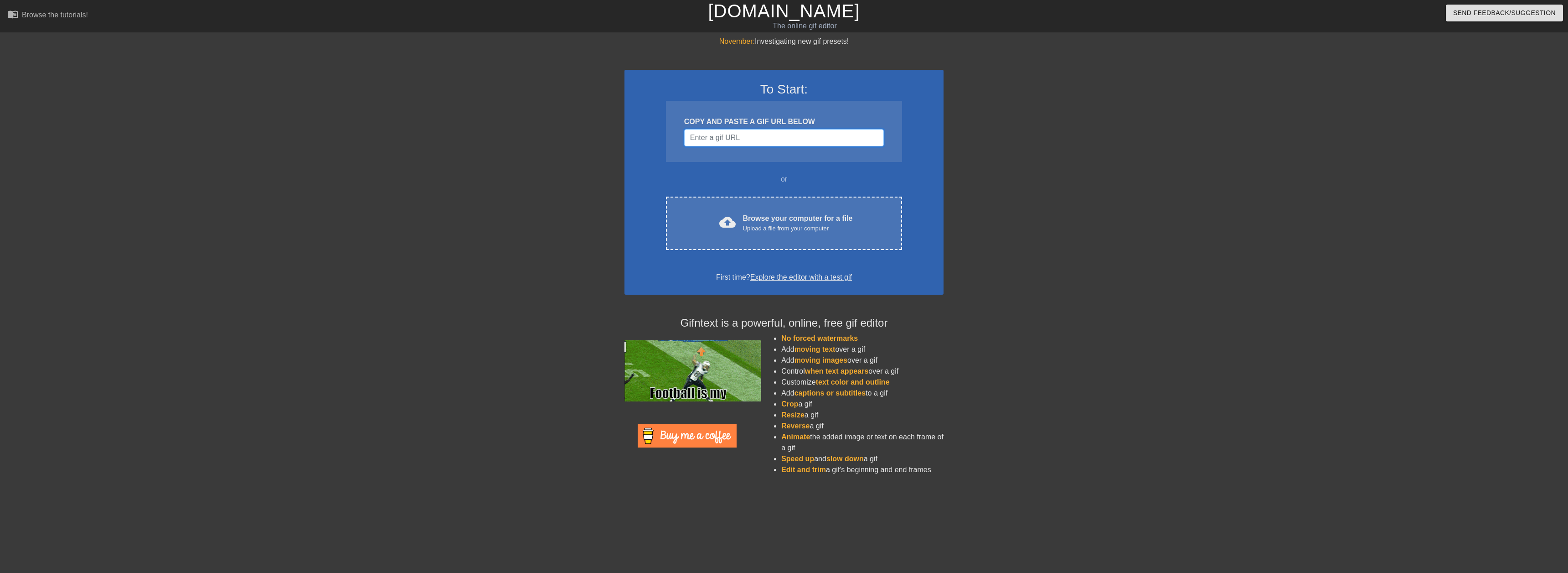
click at [820, 142] on input "Username" at bounding box center [784, 137] width 199 height 17
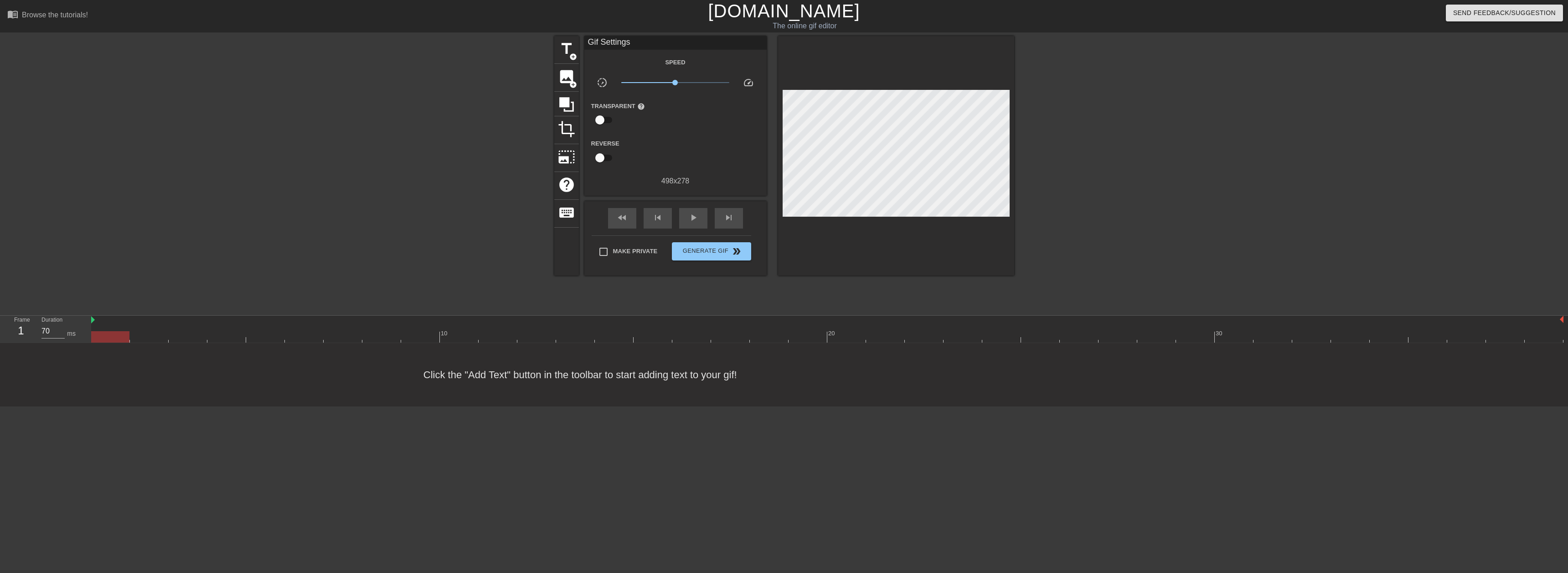
click at [637, 46] on div "Gif Settings" at bounding box center [675, 43] width 182 height 14
click at [568, 49] on span "title" at bounding box center [566, 48] width 17 height 17
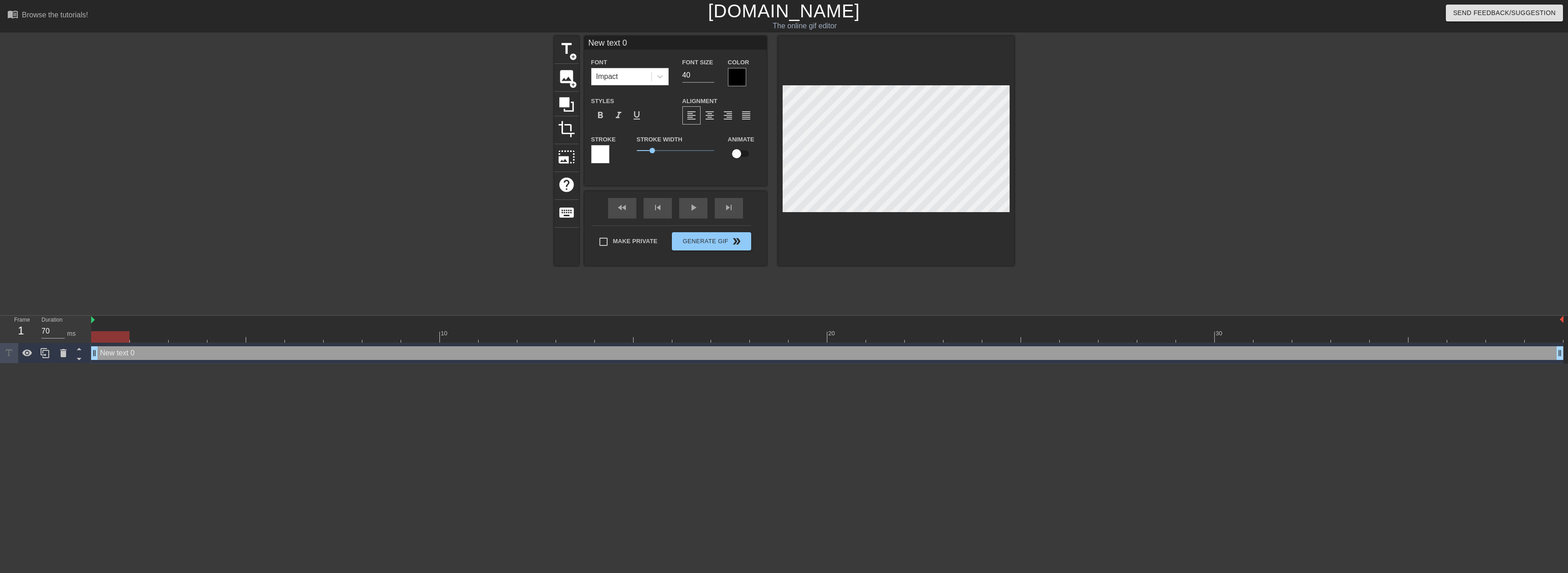
click at [636, 42] on input "New text 0" at bounding box center [675, 43] width 182 height 14
type input "[PERSON_NAME]"
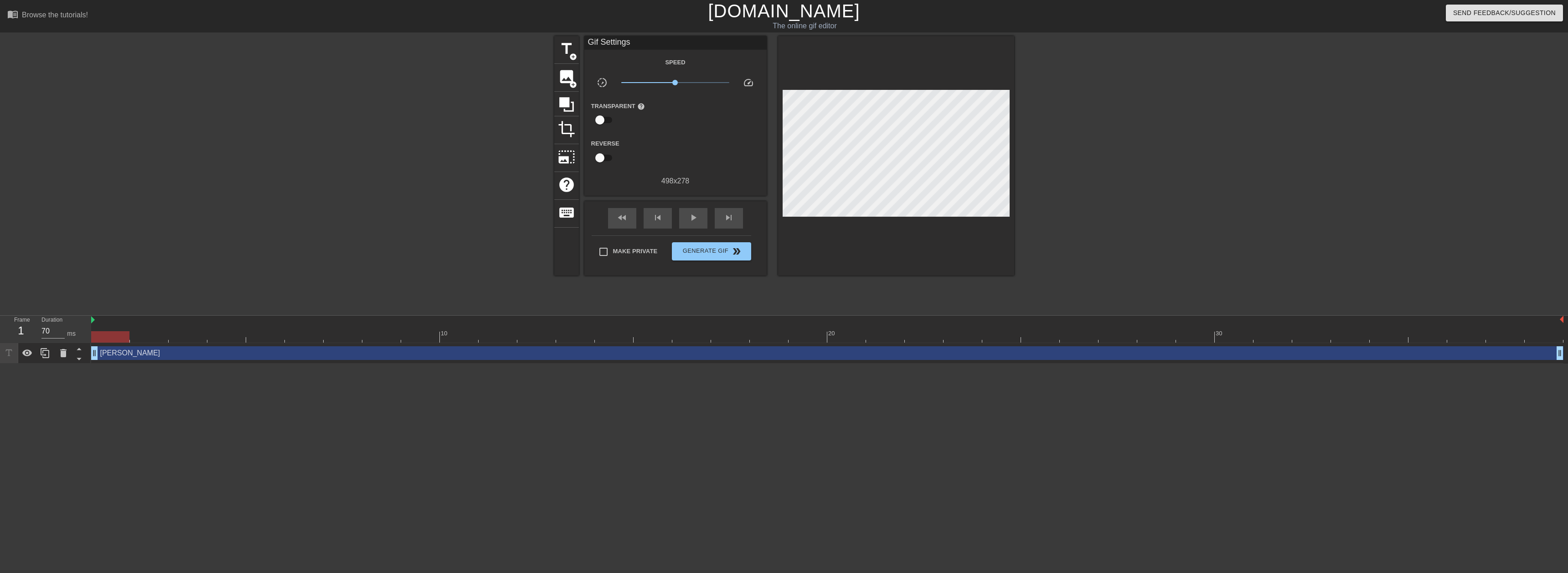
click at [1064, 147] on div at bounding box center [1093, 173] width 137 height 273
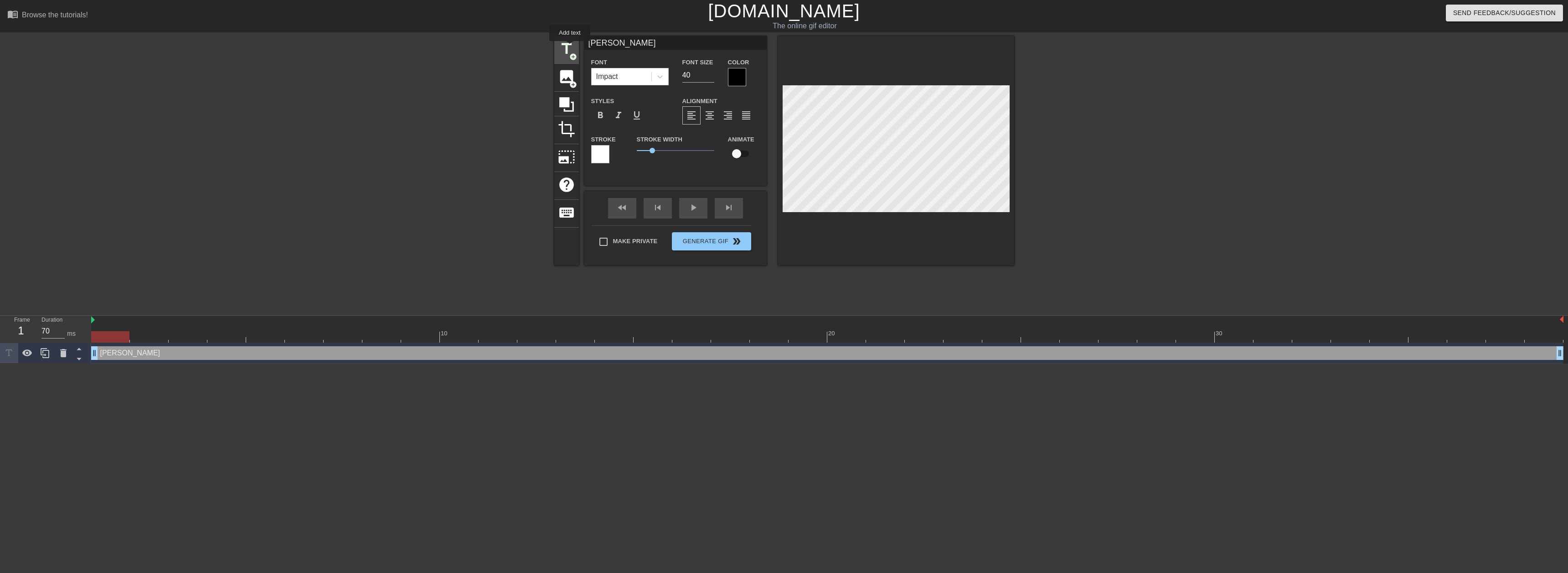
click at [570, 48] on span "title" at bounding box center [566, 48] width 17 height 17
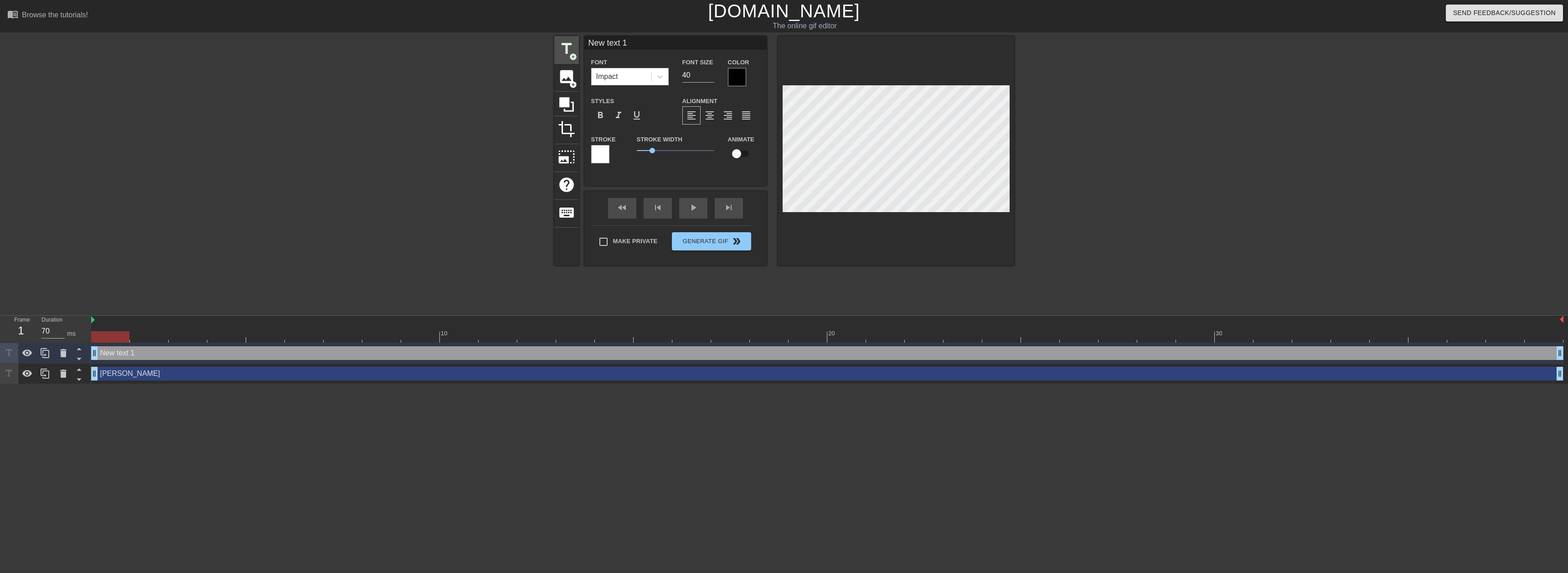
drag, startPoint x: 643, startPoint y: 43, endPoint x: 559, endPoint y: 42, distance: 84.0
click at [562, 42] on div "title add_circle image add_circle crop photo_size_select_large help keyboard Ne…" at bounding box center [784, 150] width 460 height 229
type input "[PERSON_NAME]"
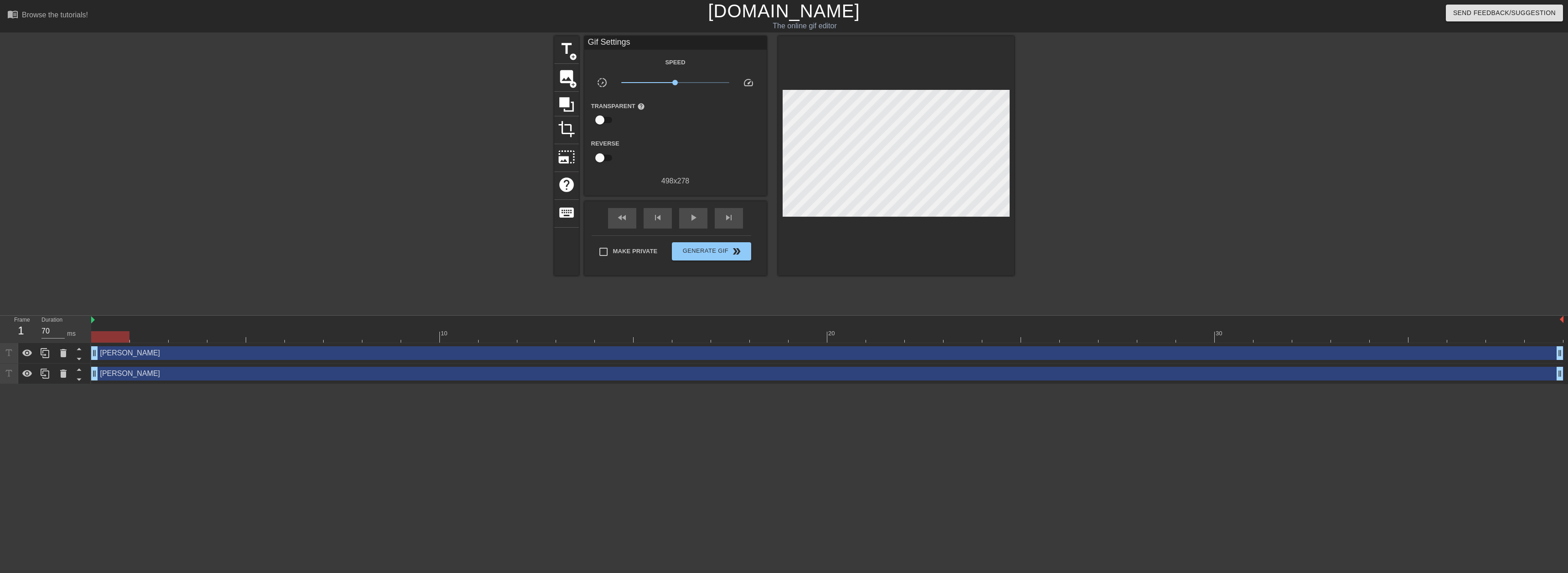
drag, startPoint x: 1098, startPoint y: 197, endPoint x: 1029, endPoint y: 178, distance: 71.6
click at [1097, 195] on div at bounding box center [1093, 173] width 137 height 273
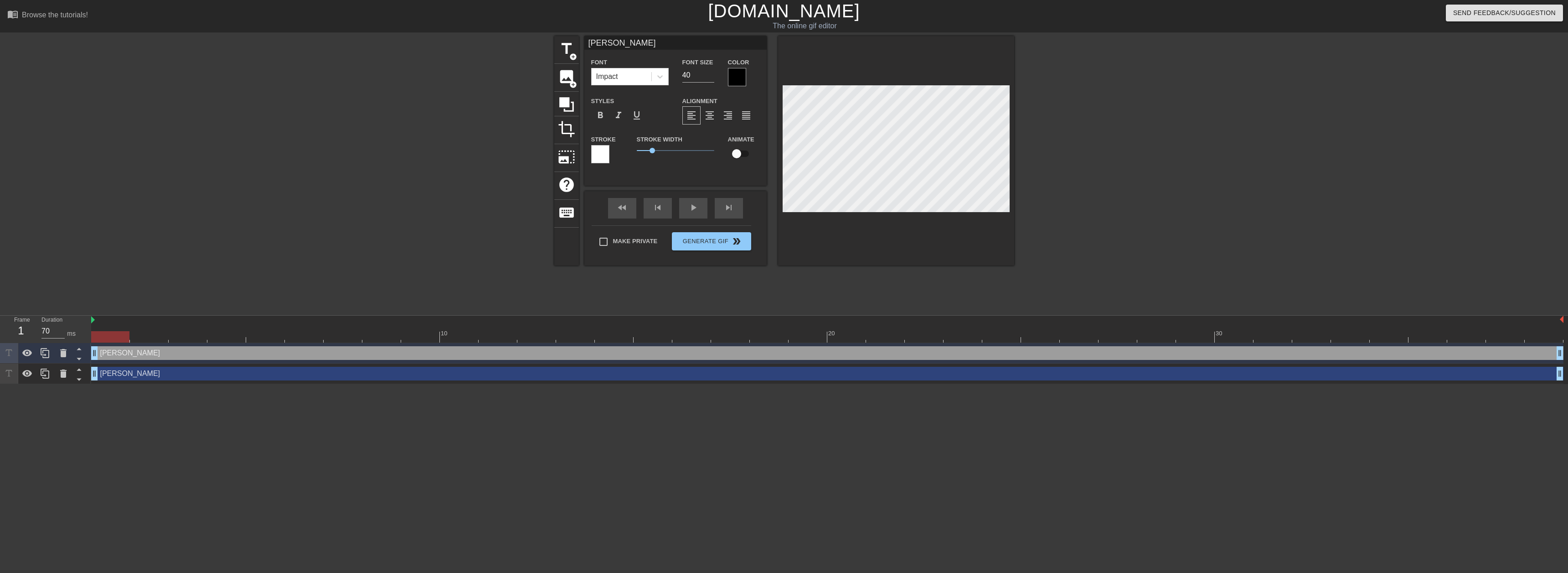
click at [1064, 168] on div at bounding box center [1093, 173] width 137 height 273
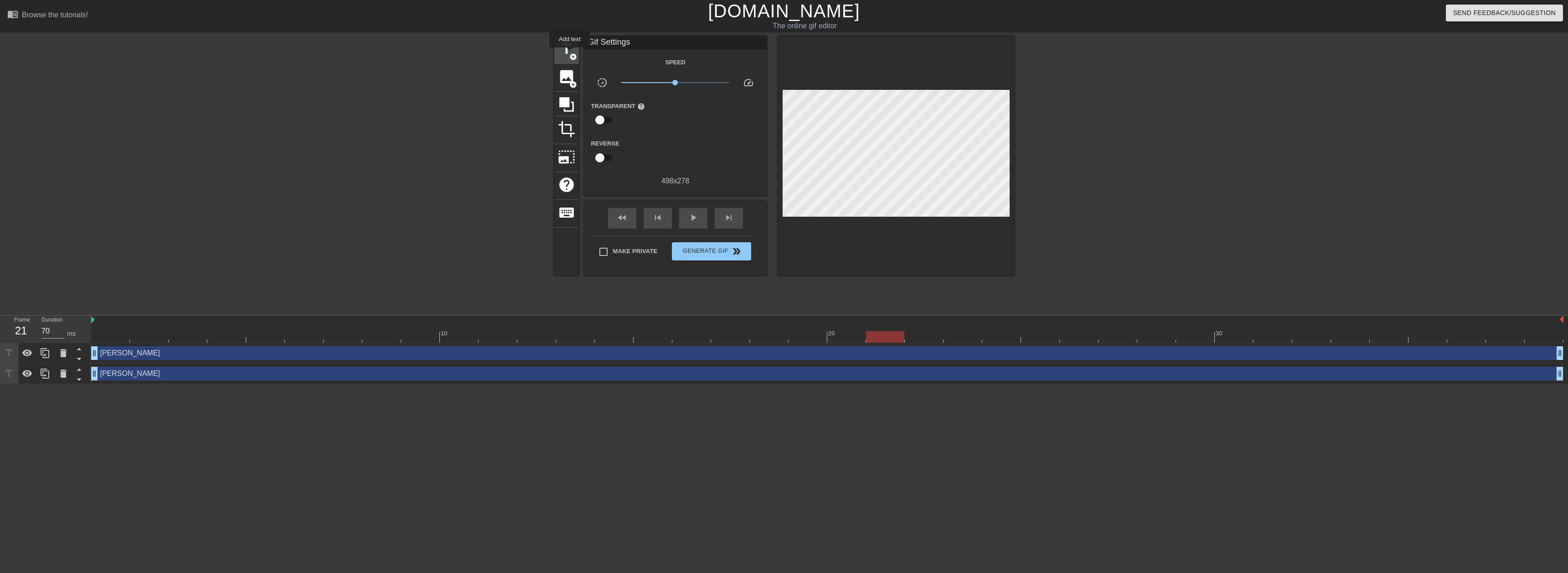
click at [570, 54] on span "add_circle" at bounding box center [573, 57] width 8 height 8
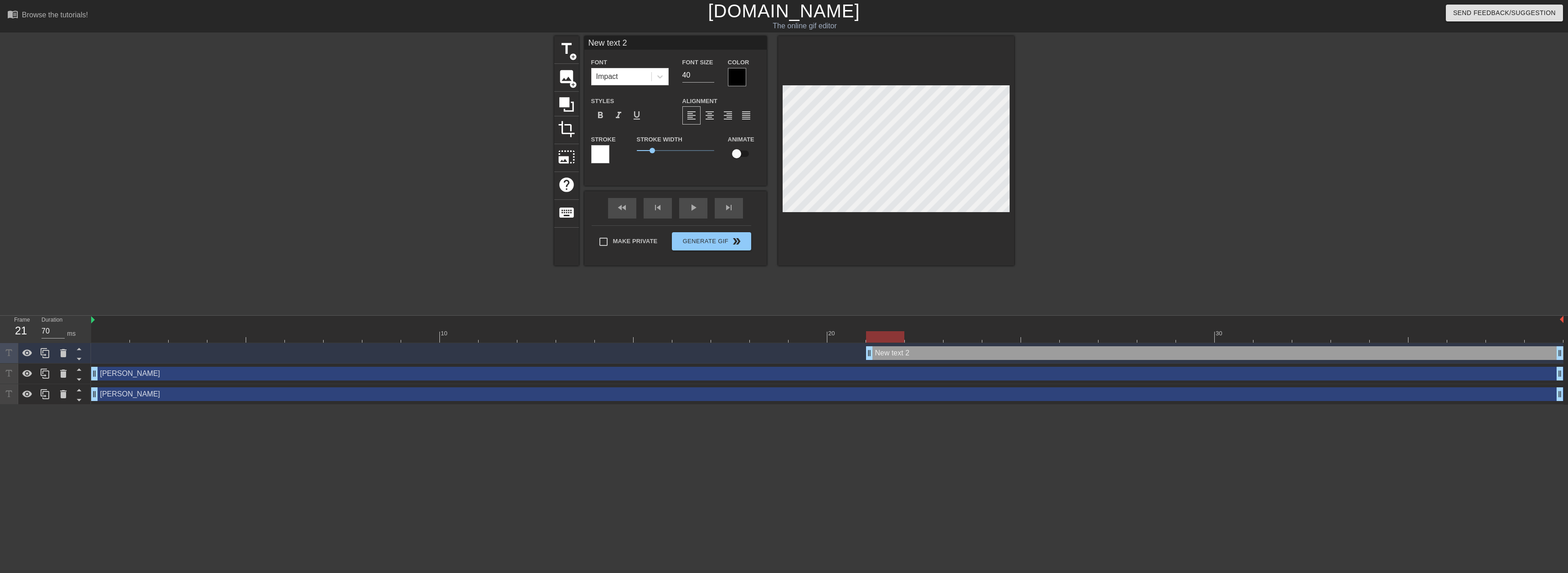
drag, startPoint x: 669, startPoint y: 43, endPoint x: 583, endPoint y: 43, distance: 86.0
click at [583, 43] on div "title add_circle image add_circle crop photo_size_select_large help keyboard Ne…" at bounding box center [784, 150] width 460 height 229
click at [642, 42] on input "New text 2" at bounding box center [675, 43] width 182 height 14
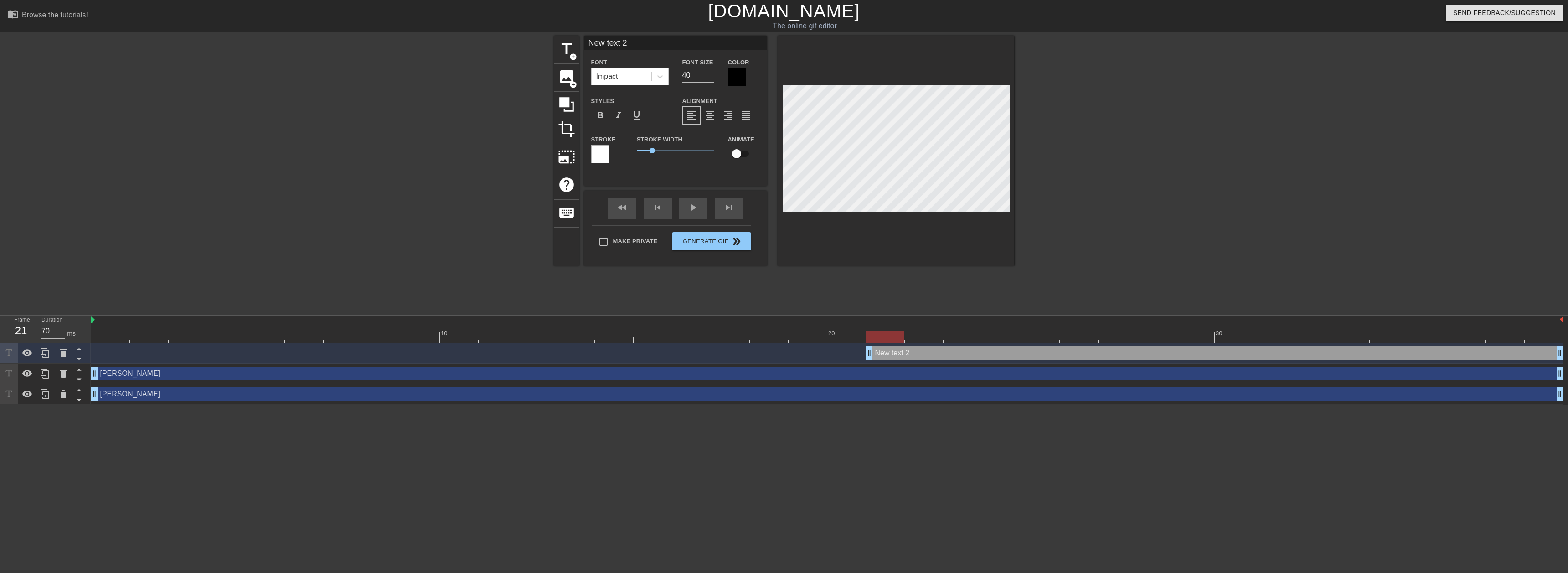
click at [642, 42] on input "New text 2" at bounding box center [675, 43] width 182 height 14
paste input "[URL][DOMAIN_NAME]"
type input "[URL][DOMAIN_NAME]"
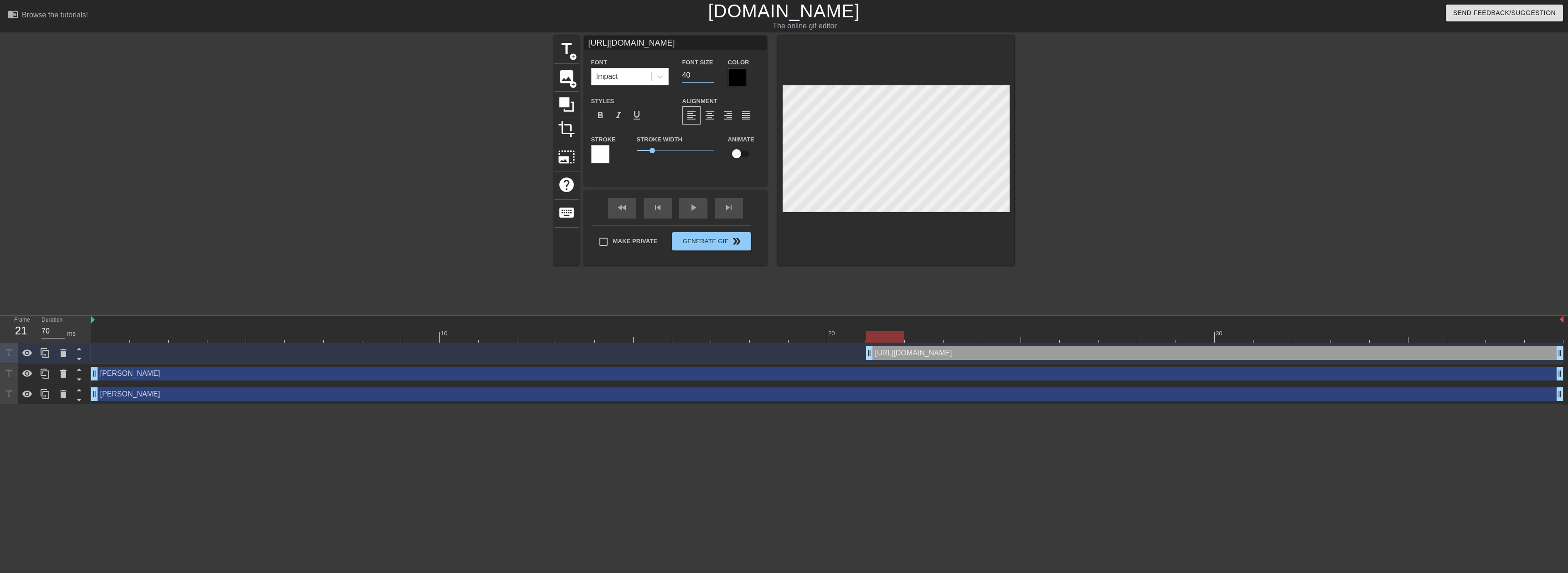
drag, startPoint x: 694, startPoint y: 74, endPoint x: 681, endPoint y: 76, distance: 13.2
click at [681, 76] on div "Font Size 40" at bounding box center [698, 71] width 46 height 30
type input "10"
drag, startPoint x: 651, startPoint y: 150, endPoint x: 640, endPoint y: 151, distance: 11.0
click at [640, 151] on span "0.2" at bounding box center [639, 150] width 6 height 6
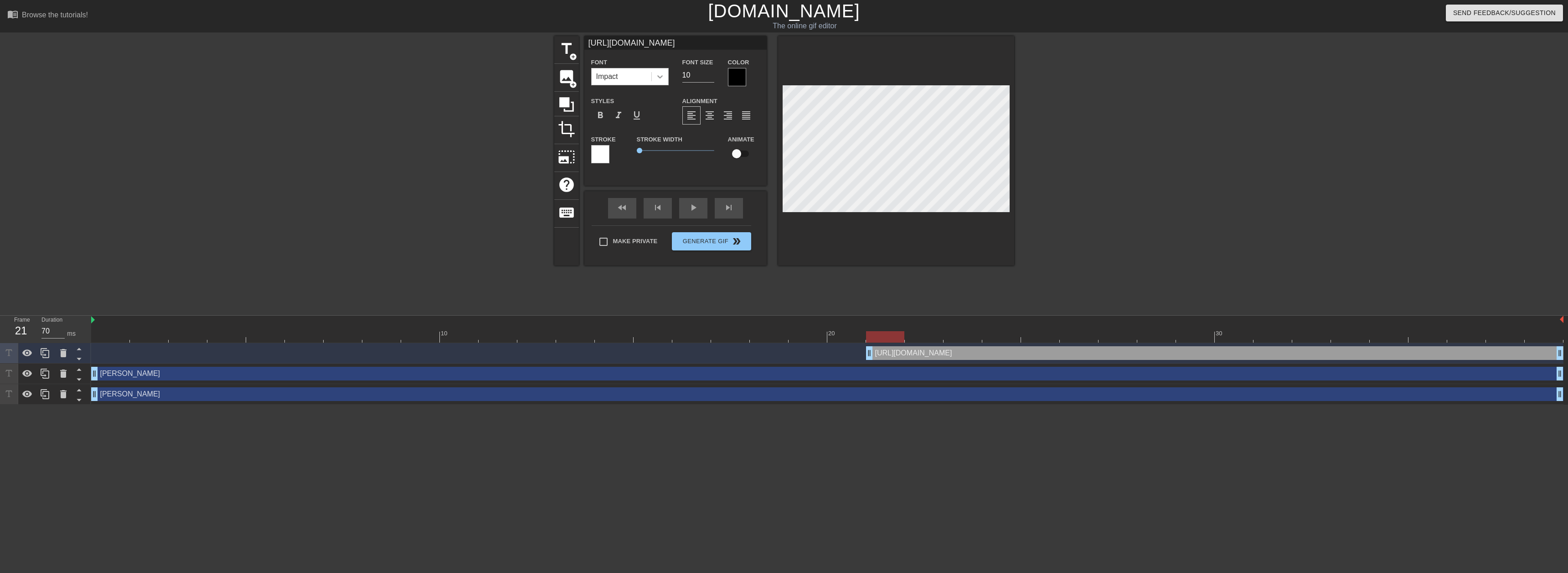
click at [659, 76] on icon at bounding box center [659, 76] width 9 height 9
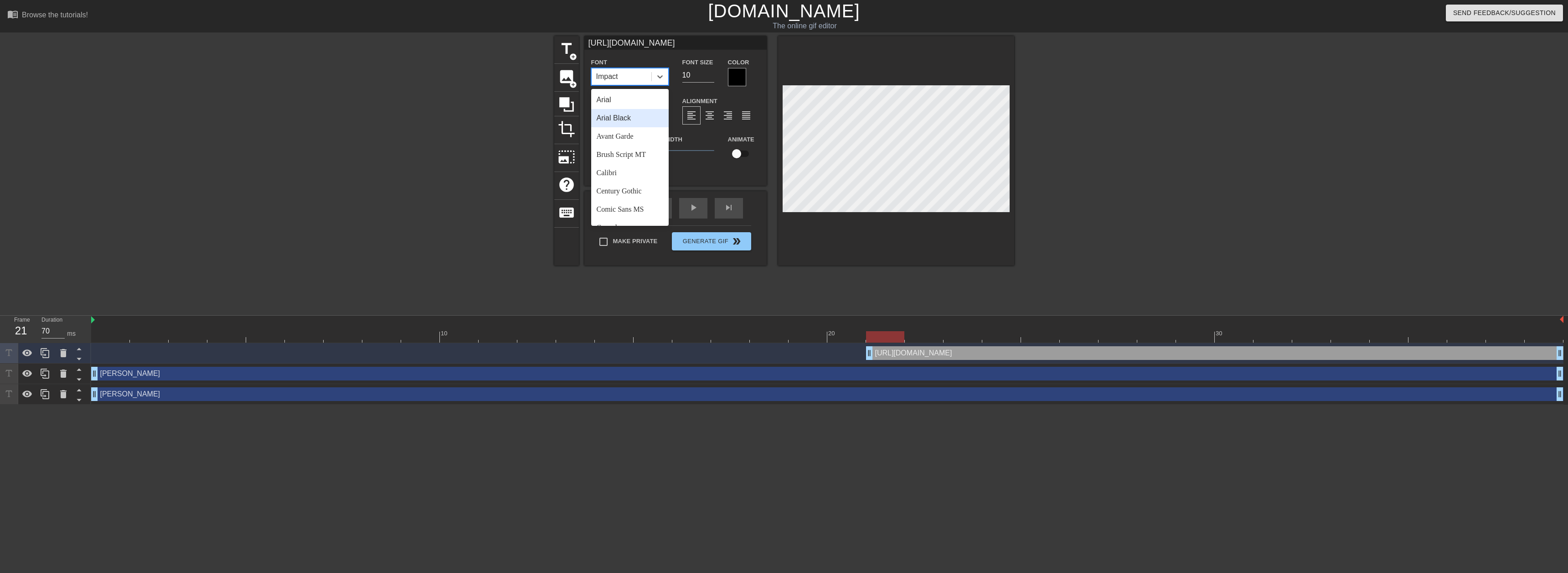
click at [642, 118] on div "Arial Black" at bounding box center [630, 118] width 77 height 18
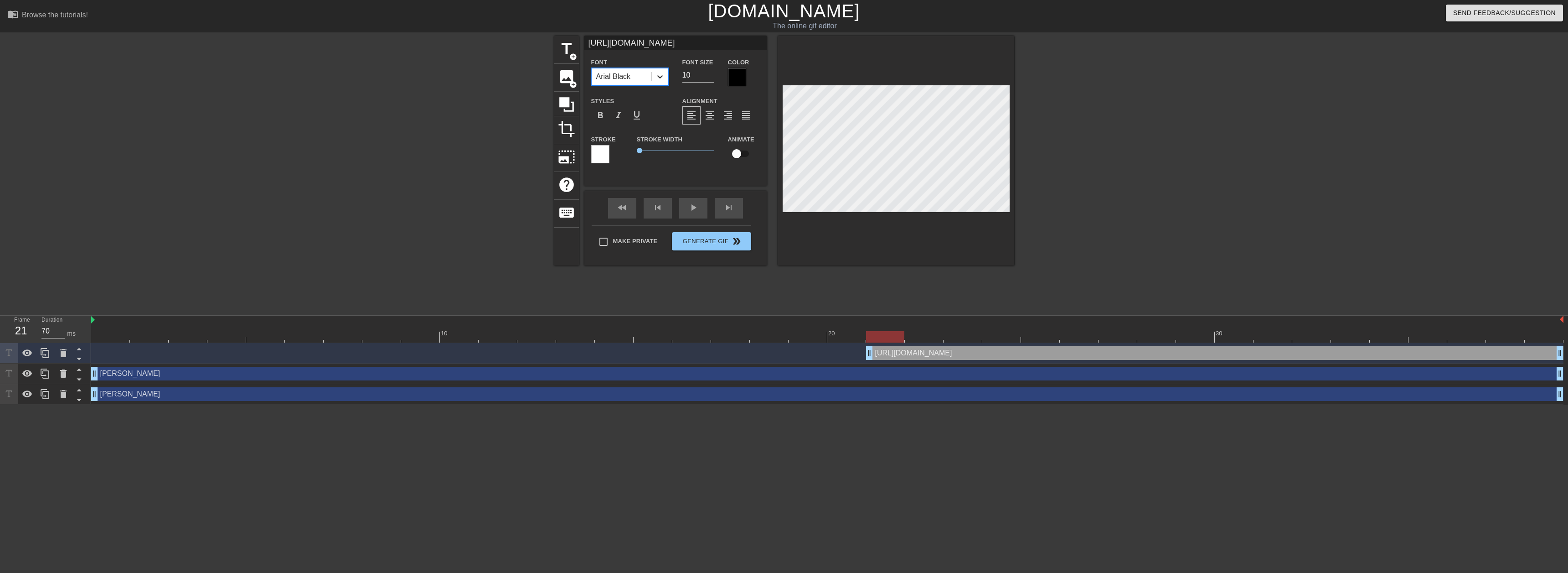
click at [657, 80] on icon at bounding box center [659, 76] width 9 height 9
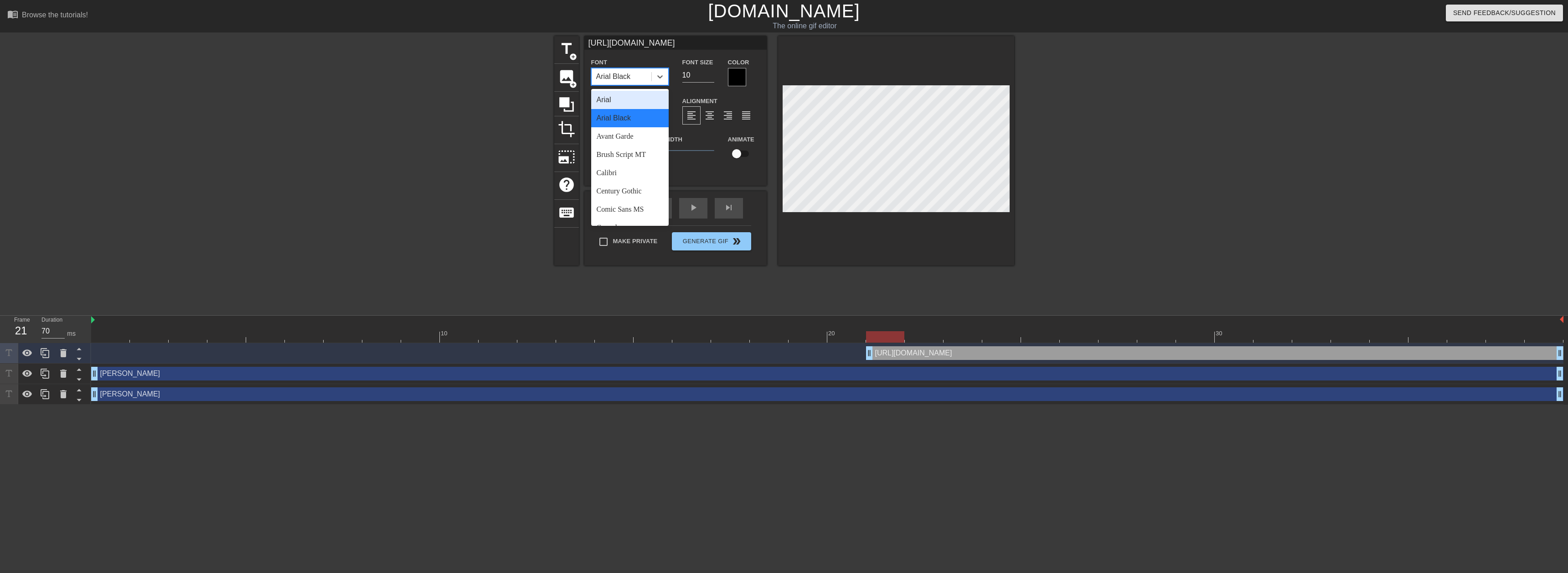
click at [646, 102] on div "Arial" at bounding box center [630, 99] width 77 height 18
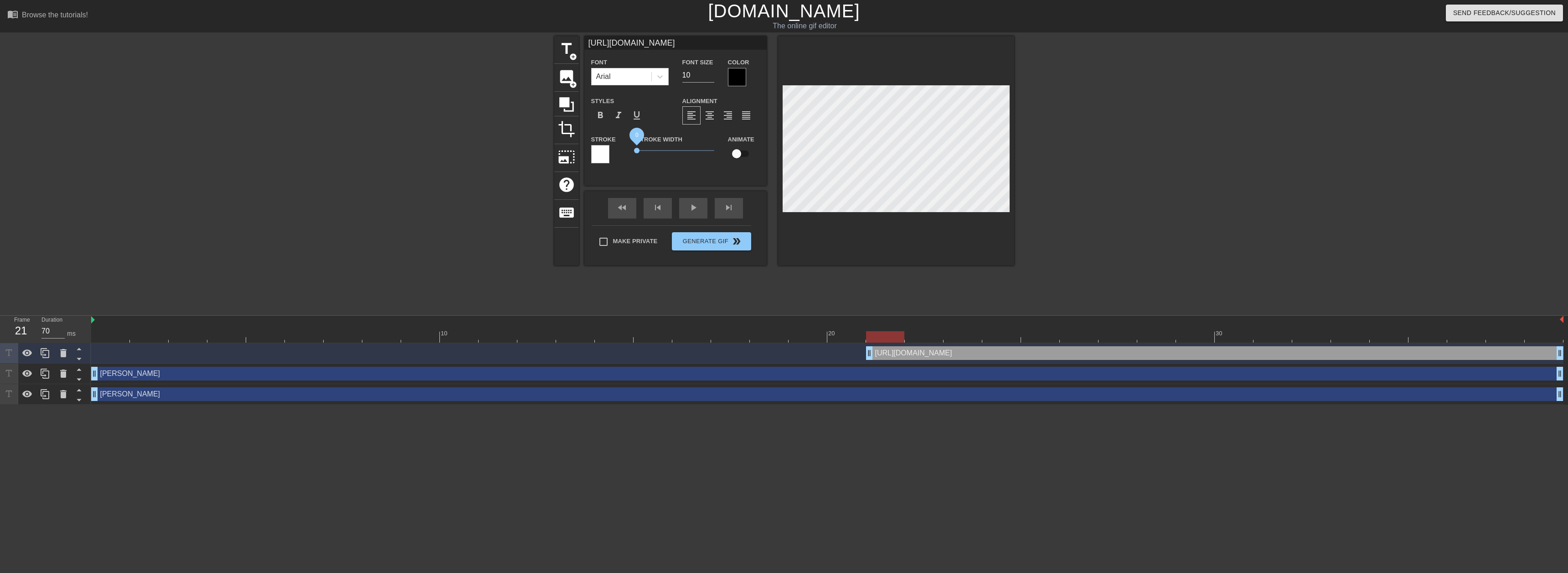
drag, startPoint x: 639, startPoint y: 150, endPoint x: 632, endPoint y: 150, distance: 7.0
click at [633, 150] on div "Stroke Width 0" at bounding box center [675, 153] width 91 height 38
click at [737, 80] on div at bounding box center [737, 77] width 18 height 18
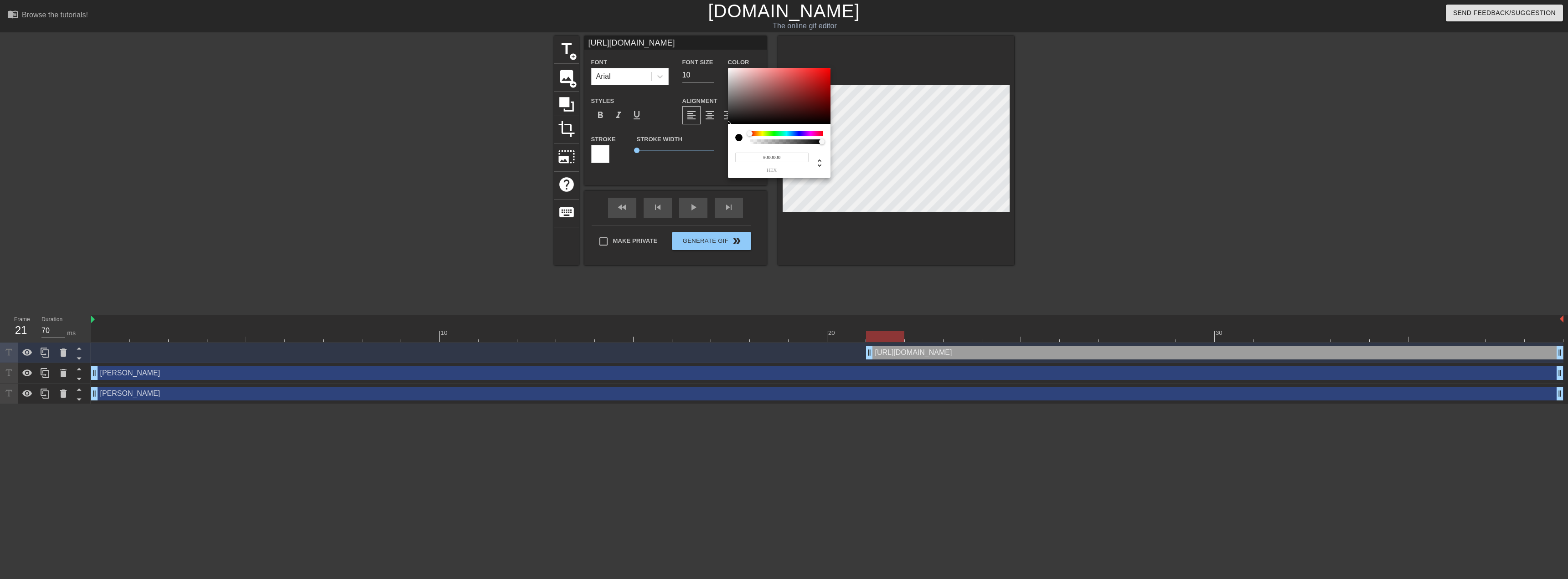
click at [750, 142] on div at bounding box center [786, 141] width 73 height 5
type input "#E5E1E1"
drag, startPoint x: 740, startPoint y: 88, endPoint x: 730, endPoint y: 73, distance: 18.0
click at [730, 73] on div at bounding box center [779, 96] width 103 height 57
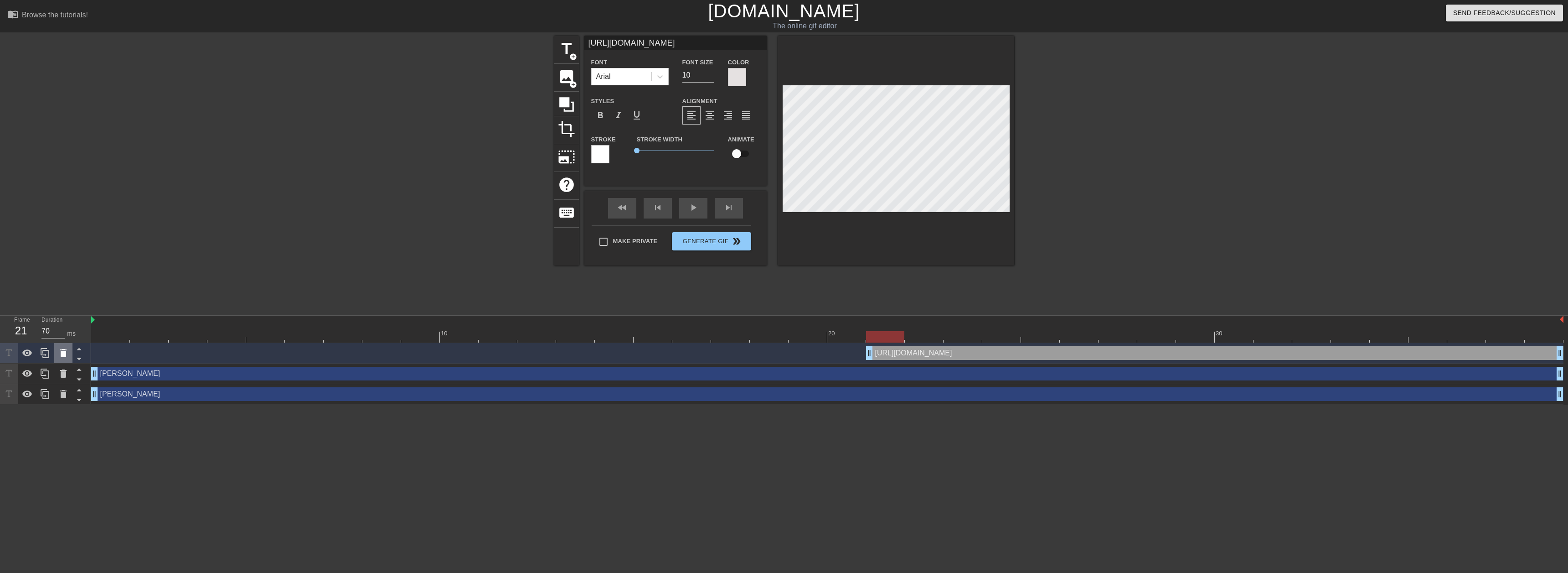
click at [67, 356] on icon at bounding box center [63, 353] width 11 height 11
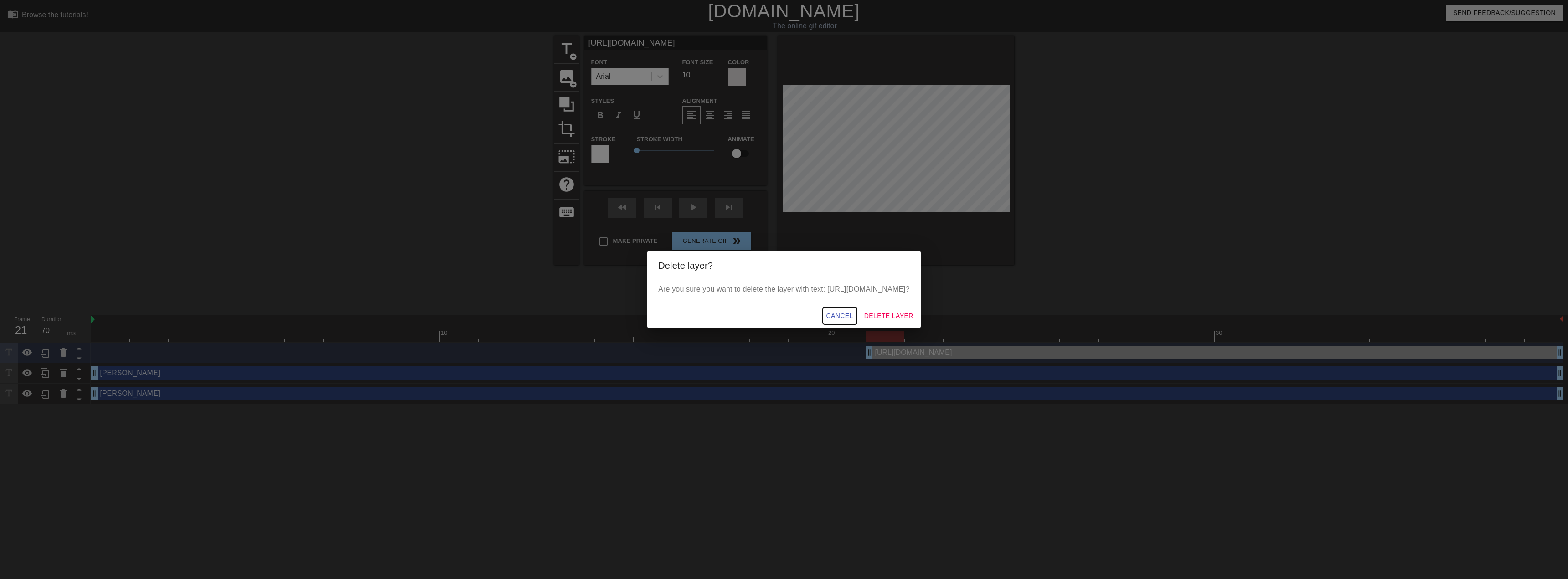
click at [842, 318] on span "Cancel" at bounding box center [840, 316] width 27 height 12
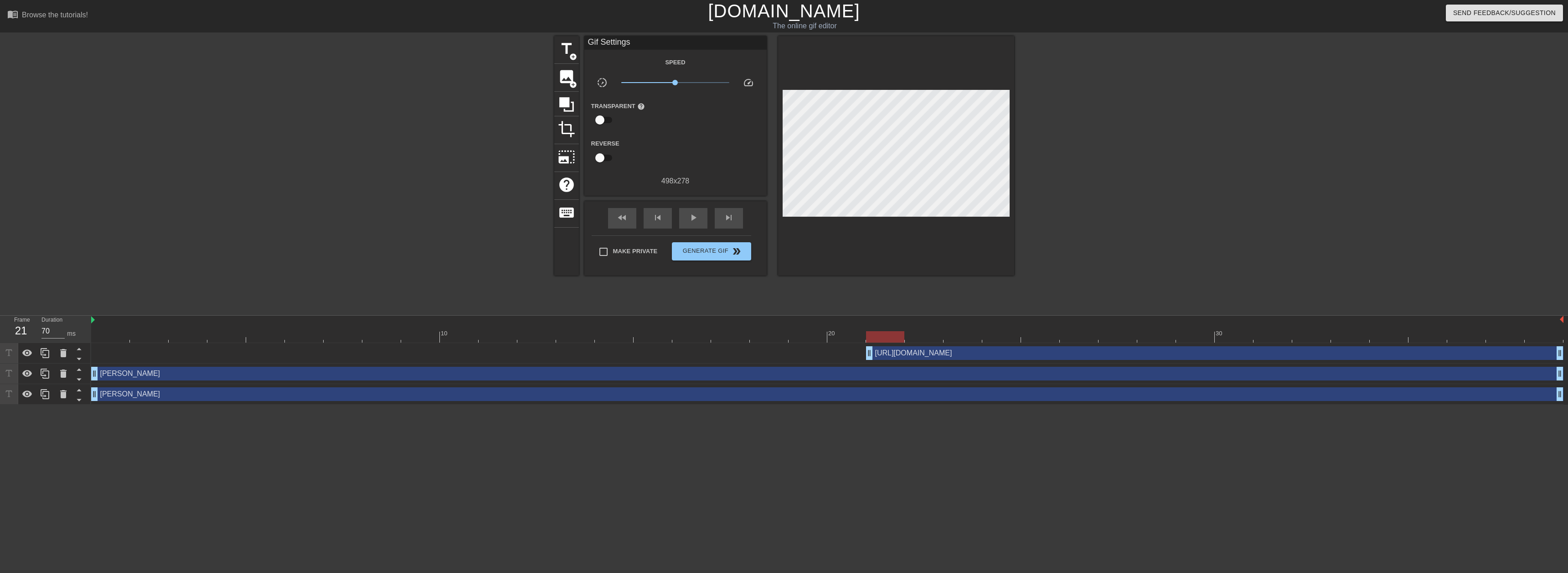
click at [905, 352] on div "[URL][DOMAIN_NAME] drag_handle drag_handle" at bounding box center [1214, 353] width 697 height 14
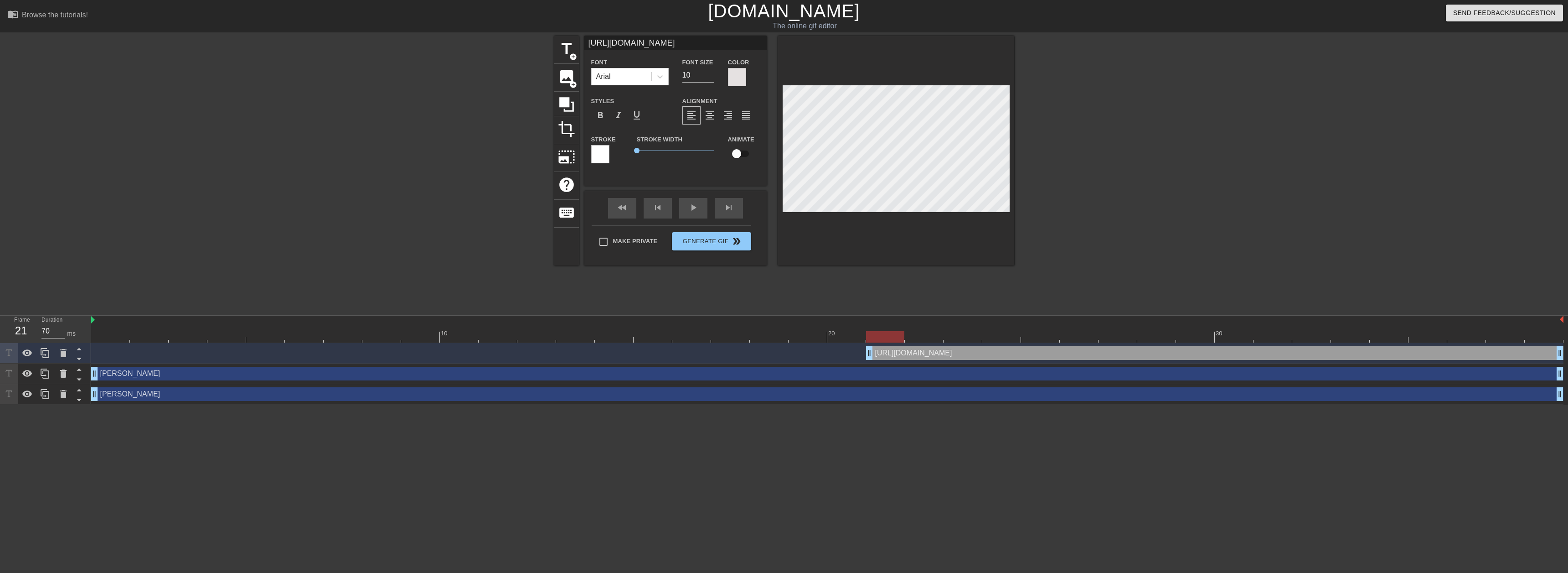
scroll to position [0, 128]
drag, startPoint x: 688, startPoint y: 43, endPoint x: 882, endPoint y: 54, distance: 194.3
click at [882, 54] on div "title add_circle image add_circle crop photo_size_select_large help keyboard [U…" at bounding box center [784, 150] width 460 height 229
drag, startPoint x: 611, startPoint y: 43, endPoint x: 575, endPoint y: 46, distance: 36.1
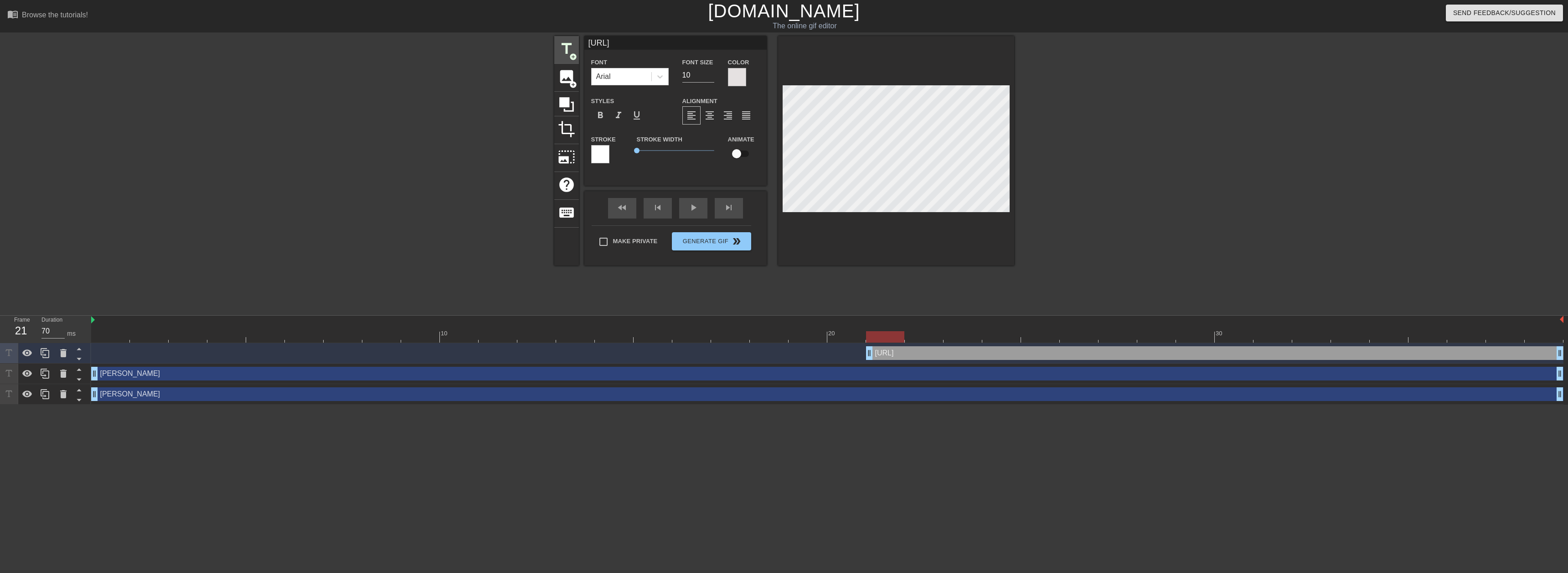
click at [577, 46] on div "title add_circle image add_circle crop photo_size_select_large help keyboard [U…" at bounding box center [784, 150] width 460 height 229
click at [690, 45] on input "vm-dwdi-dev-sis000" at bounding box center [675, 43] width 182 height 14
type input "prod url"
click at [686, 75] on input "10" at bounding box center [698, 75] width 32 height 14
click at [735, 81] on div at bounding box center [737, 77] width 18 height 18
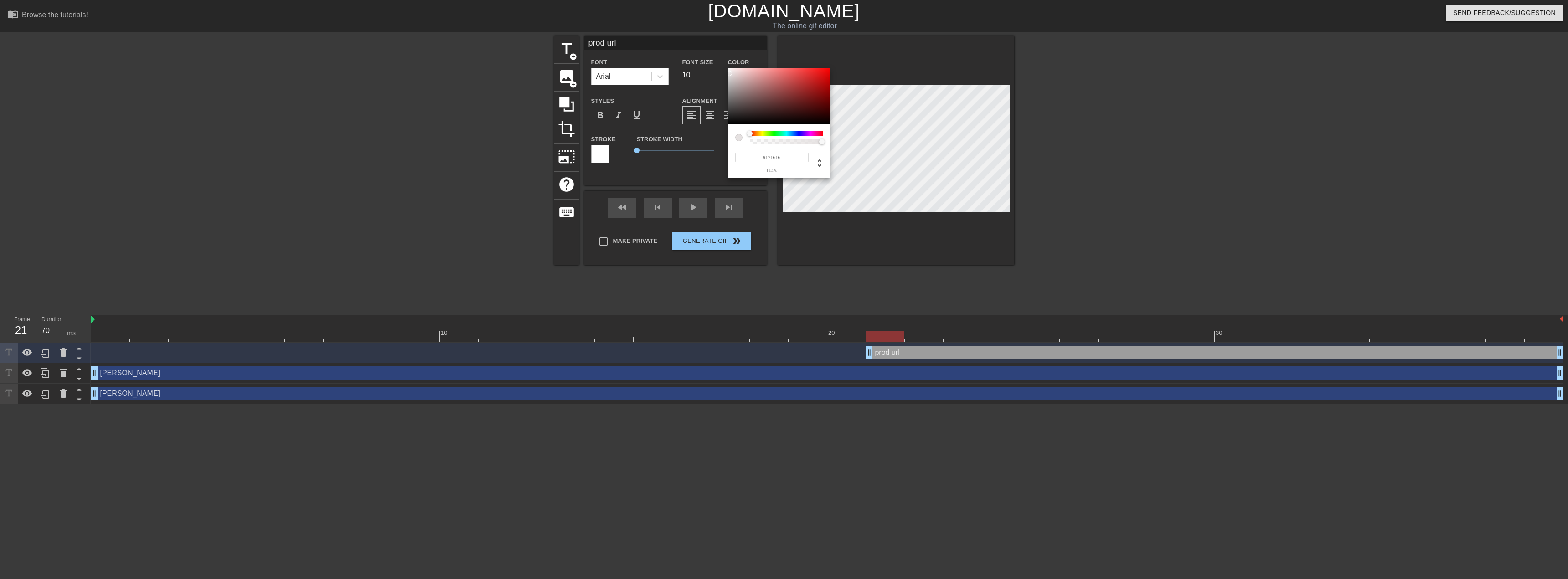
type input "#000000"
drag, startPoint x: 733, startPoint y: 115, endPoint x: 709, endPoint y: 134, distance: 30.6
click at [709, 134] on div "#000000 hex" at bounding box center [784, 290] width 1568 height 579
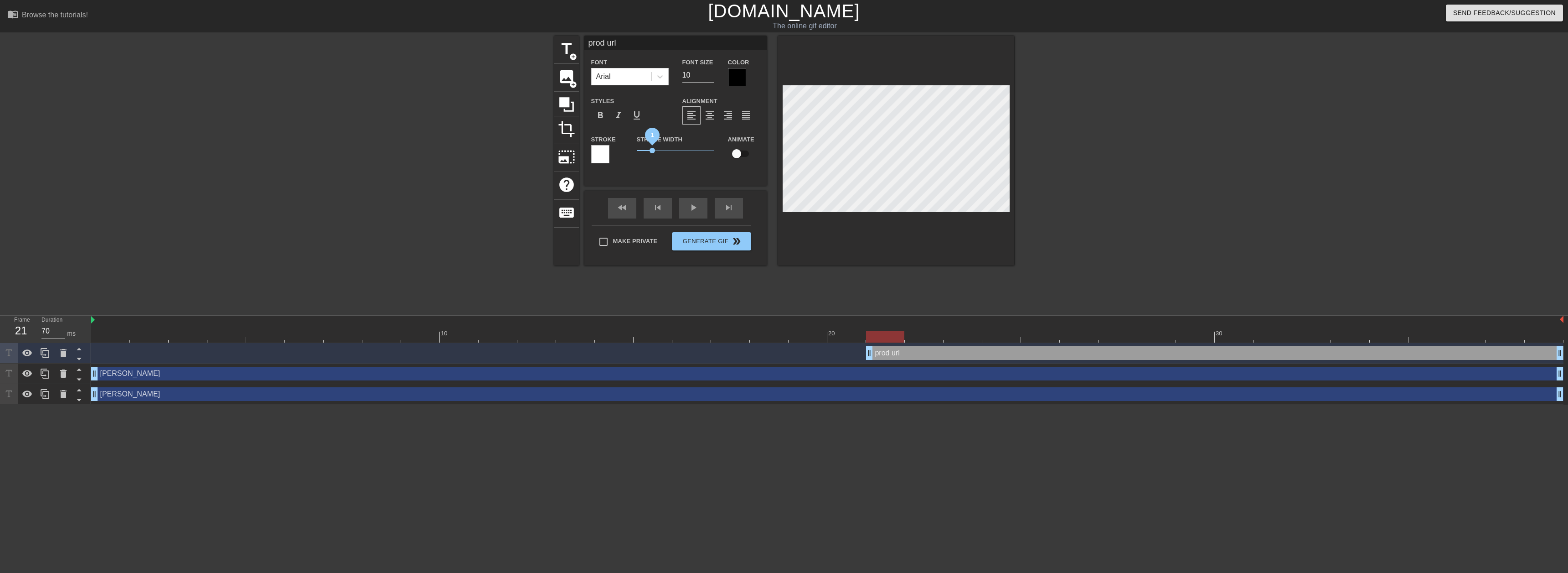
drag, startPoint x: 637, startPoint y: 150, endPoint x: 652, endPoint y: 151, distance: 15.0
click at [652, 151] on span "1" at bounding box center [653, 150] width 6 height 6
click at [710, 71] on input "29" at bounding box center [698, 75] width 32 height 14
type input "35"
click at [710, 72] on input "35" at bounding box center [698, 75] width 32 height 14
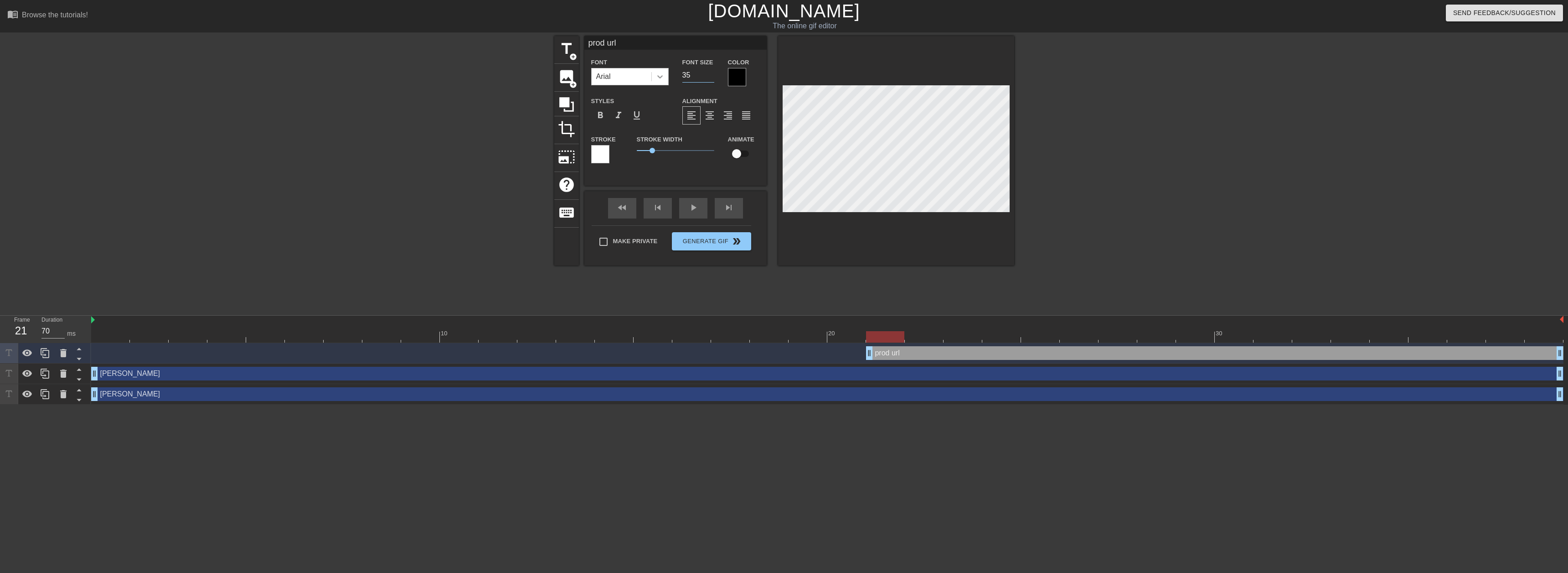
click at [657, 73] on icon at bounding box center [659, 76] width 9 height 9
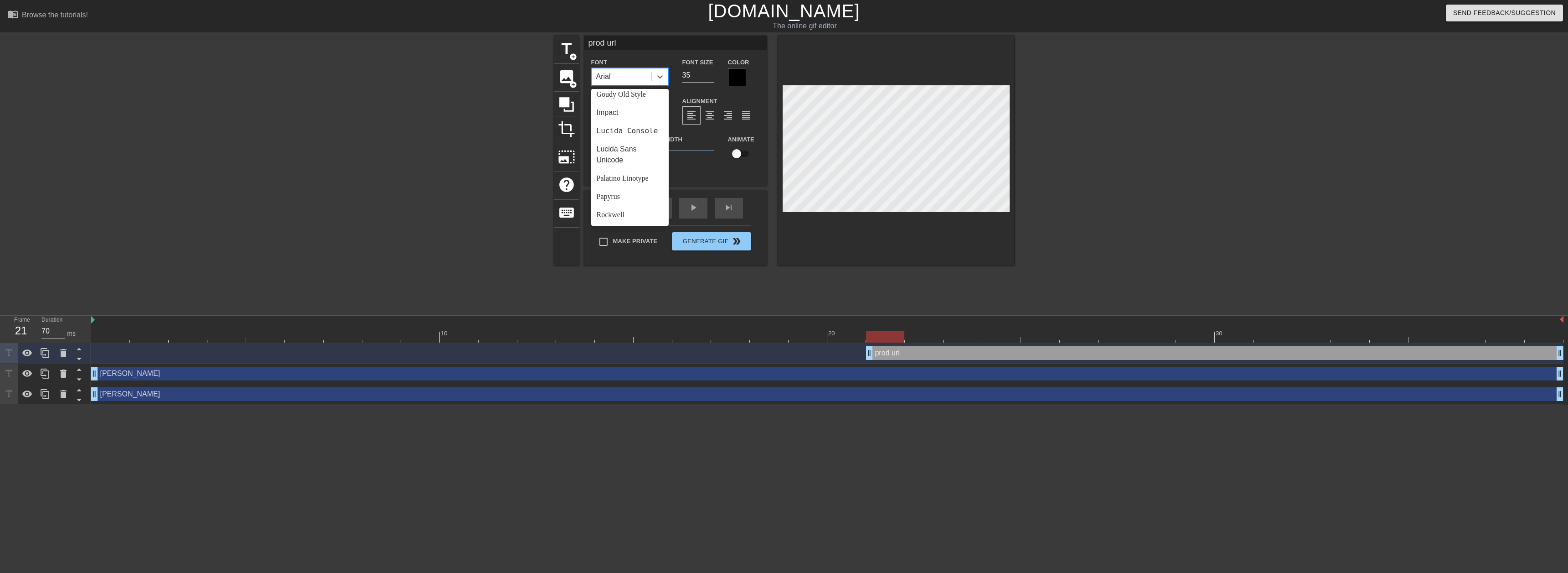
scroll to position [228, 0]
click at [627, 110] on div "Impact" at bounding box center [630, 109] width 77 height 18
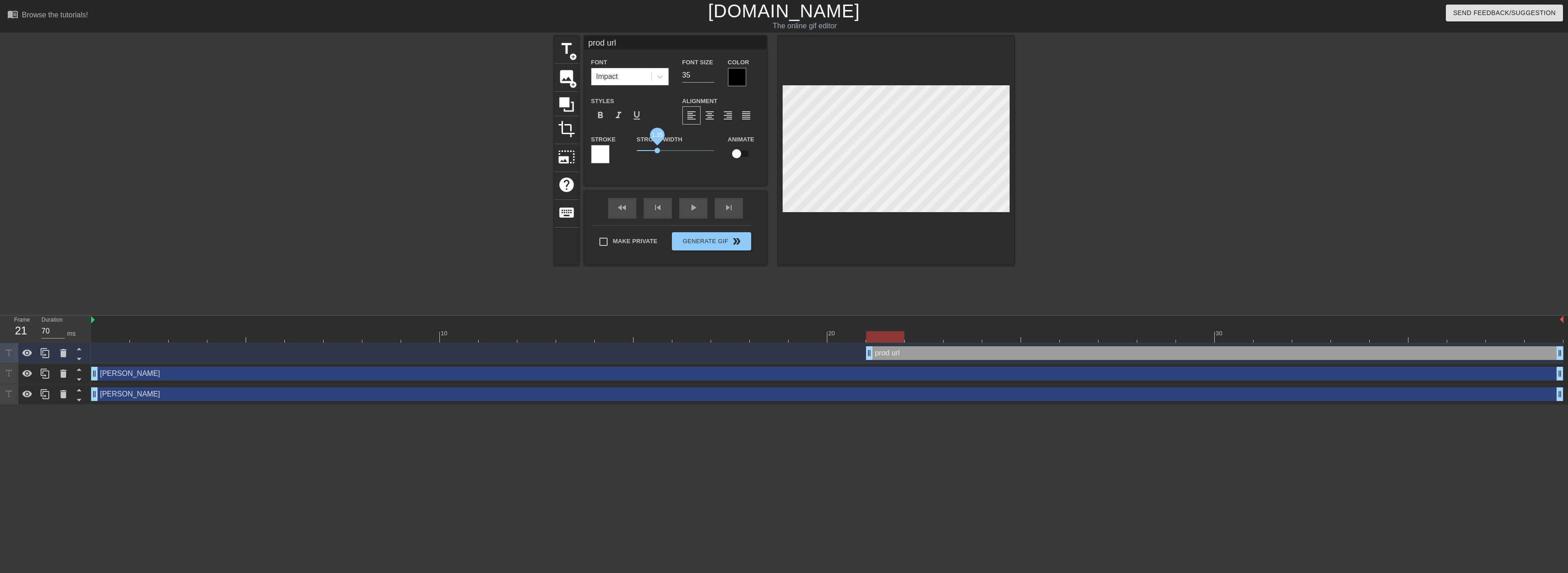
drag, startPoint x: 651, startPoint y: 153, endPoint x: 657, endPoint y: 151, distance: 6.3
click at [657, 151] on span "1.35" at bounding box center [675, 150] width 77 height 11
click at [1214, 162] on div "title add_circle image add_circle crop photo_size_select_large help keyboard pr…" at bounding box center [784, 173] width 1568 height 273
type input "20"
click at [708, 77] on input "20" at bounding box center [698, 75] width 32 height 14
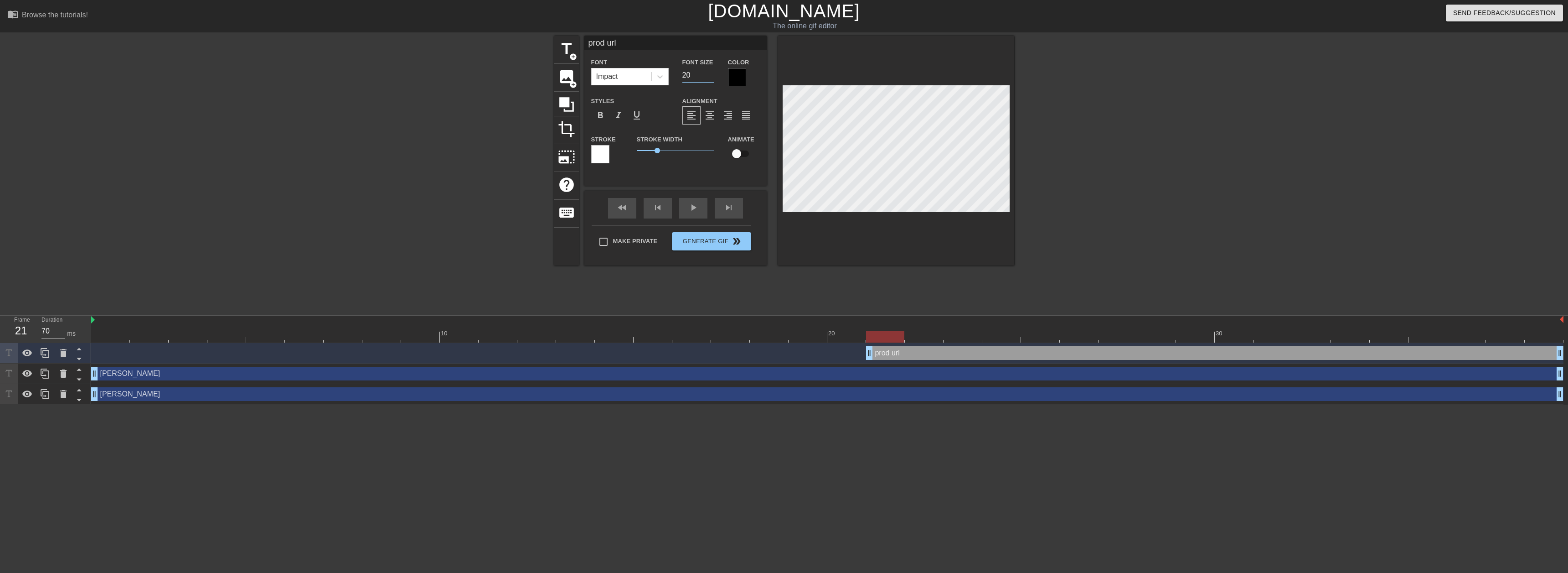
click at [1259, 137] on div "title add_circle image add_circle crop photo_size_select_large help keyboard pr…" at bounding box center [784, 173] width 1568 height 273
click at [738, 150] on input "checkbox" at bounding box center [736, 153] width 52 height 17
checkbox input "true"
click at [1069, 158] on div at bounding box center [1093, 173] width 137 height 273
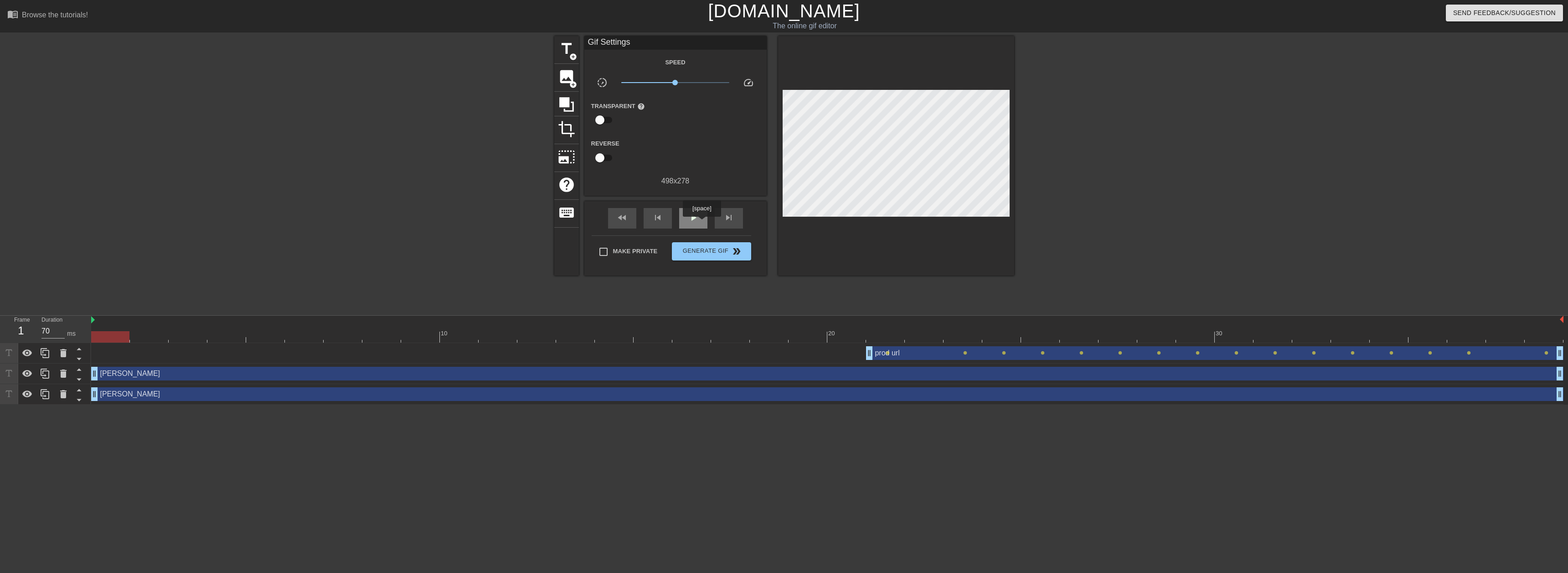
click at [702, 222] on div "play_arrow" at bounding box center [693, 218] width 28 height 21
click at [701, 222] on div "pause" at bounding box center [693, 218] width 28 height 21
click at [45, 359] on div at bounding box center [45, 353] width 18 height 20
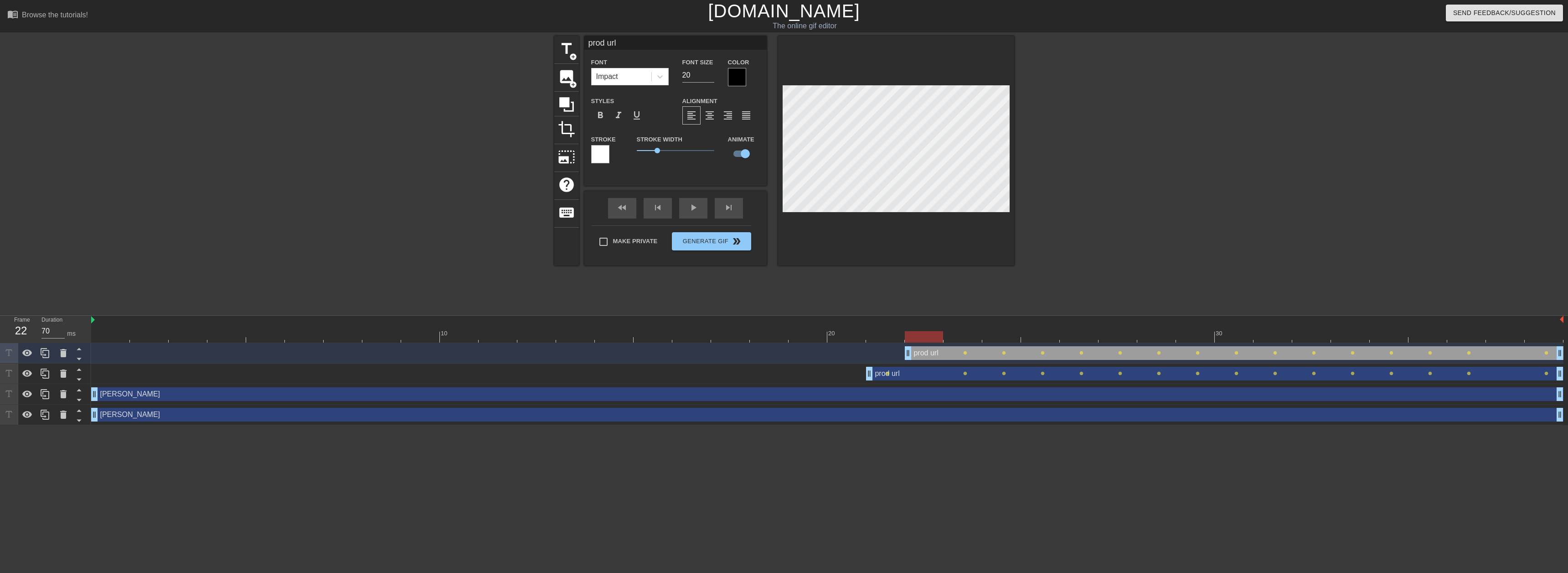
drag, startPoint x: 871, startPoint y: 355, endPoint x: 894, endPoint y: 353, distance: 23.1
click at [894, 353] on div "prod url drag_handle drag_handle lens lens lens lens lens lens lens lens lens l…" at bounding box center [827, 353] width 1472 height 14
click at [934, 352] on div "prod url drag_handle drag_handle" at bounding box center [1234, 353] width 659 height 14
type textarea "d url"
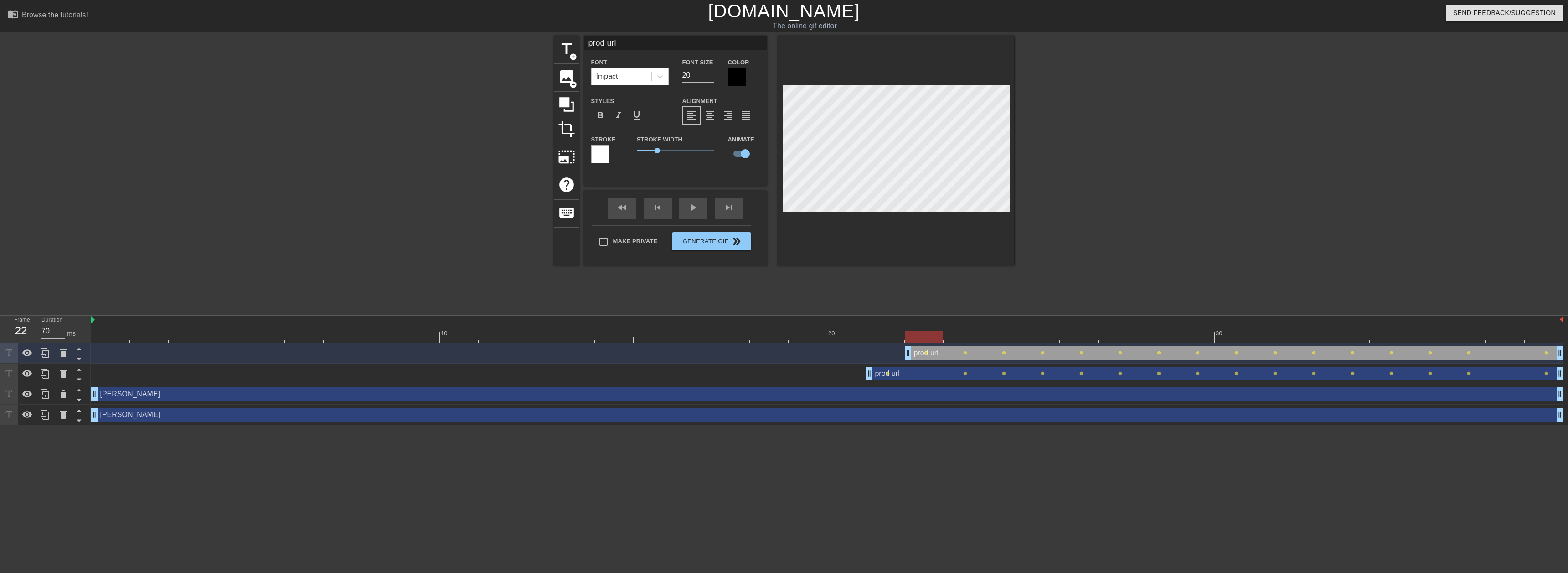
type input "de url"
type textarea "de url"
type input "dev url"
type textarea "dev url"
click at [1125, 142] on div at bounding box center [1093, 173] width 137 height 273
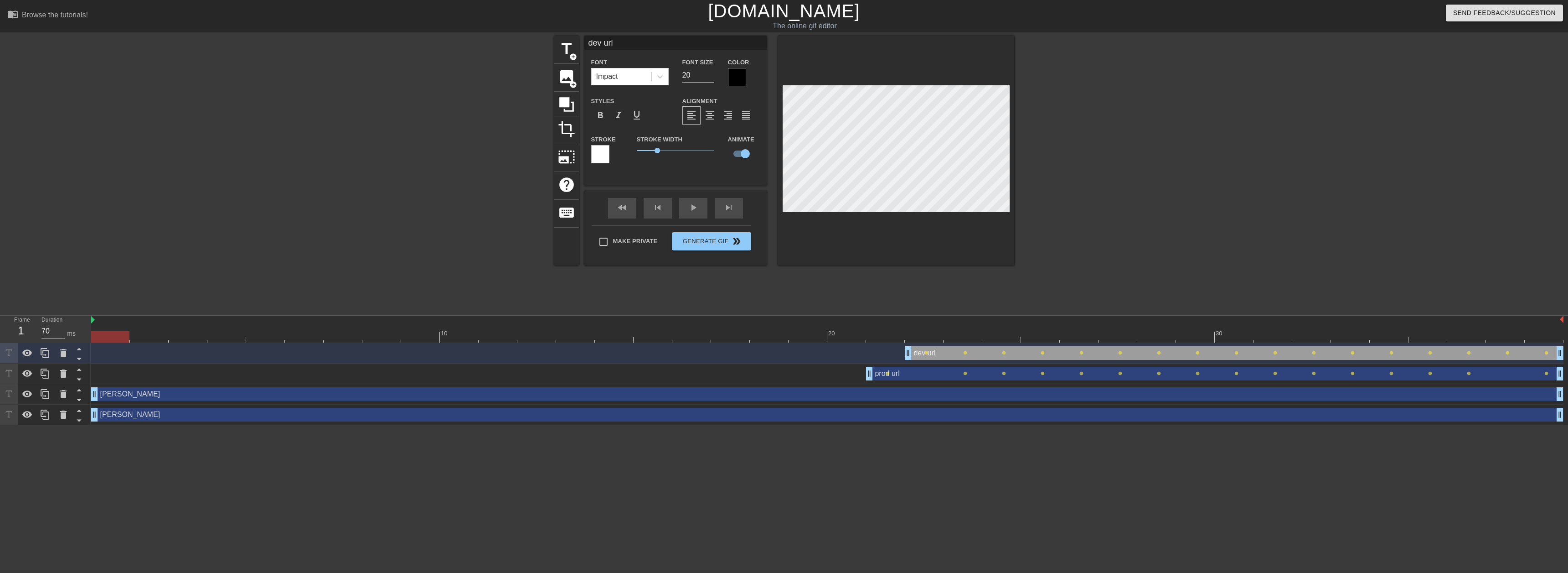
click at [1036, 171] on div at bounding box center [1093, 173] width 137 height 273
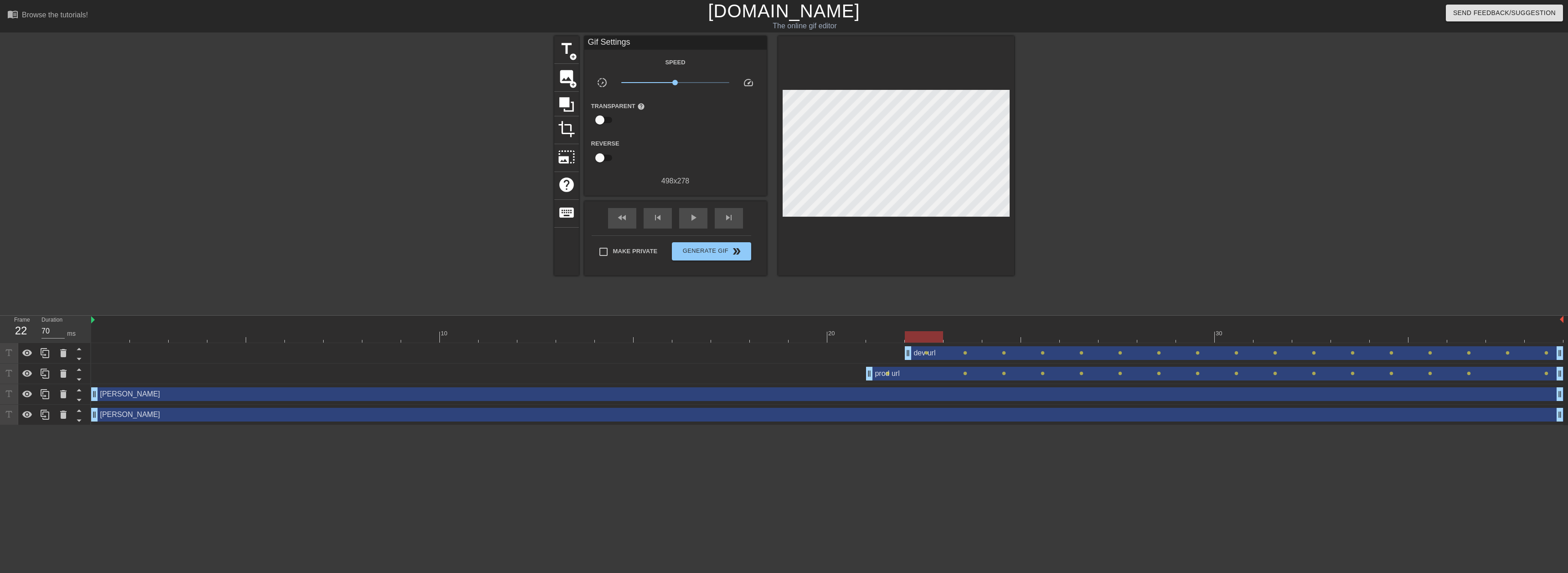
click at [920, 338] on div at bounding box center [827, 337] width 1472 height 12
drag, startPoint x: 909, startPoint y: 356, endPoint x: 1010, endPoint y: 347, distance: 101.4
click at [1010, 347] on div "dev url drag_handle drag_handle lens lens lens lens lens lens lens lens lens le…" at bounding box center [827, 353] width 1472 height 14
click at [694, 221] on span "play_arrow" at bounding box center [693, 217] width 11 height 11
click at [716, 249] on span "Generate Gif double_arrow" at bounding box center [711, 251] width 72 height 11
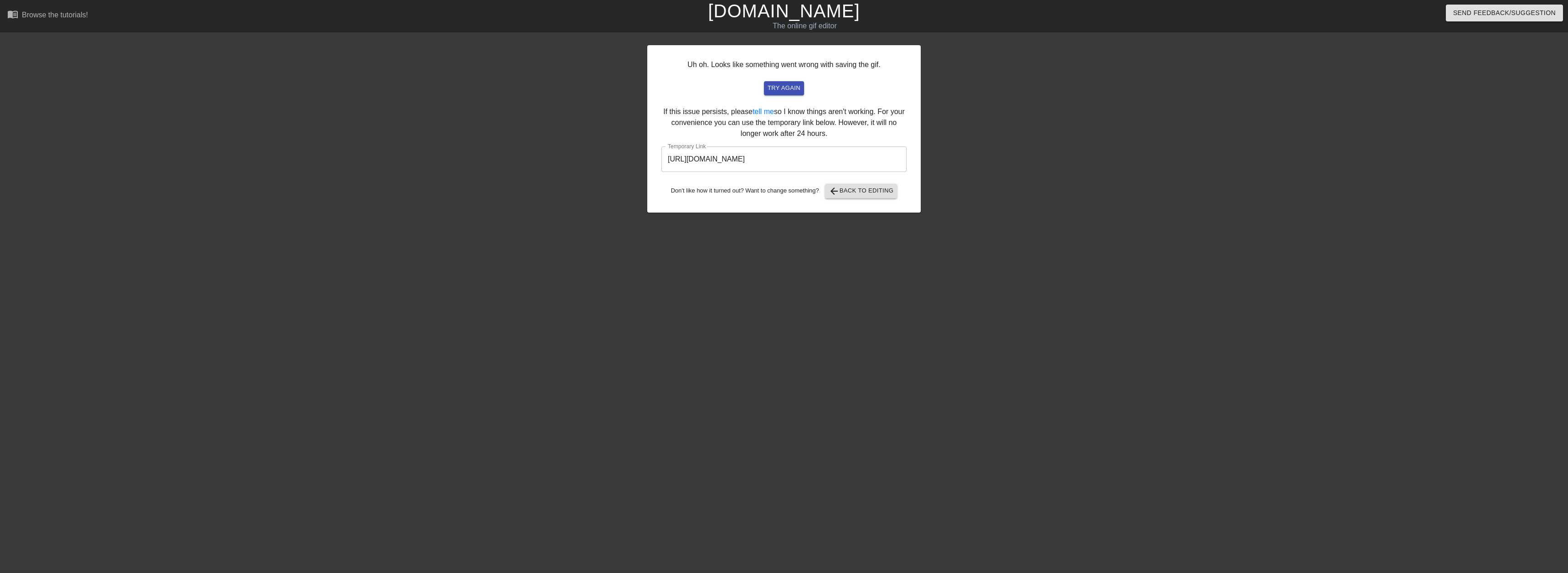
click at [828, 157] on input "[URL][DOMAIN_NAME]" at bounding box center [784, 159] width 245 height 26
click at [826, 156] on input "[URL][DOMAIN_NAME]" at bounding box center [784, 159] width 245 height 26
